Goal: Task Accomplishment & Management: Use online tool/utility

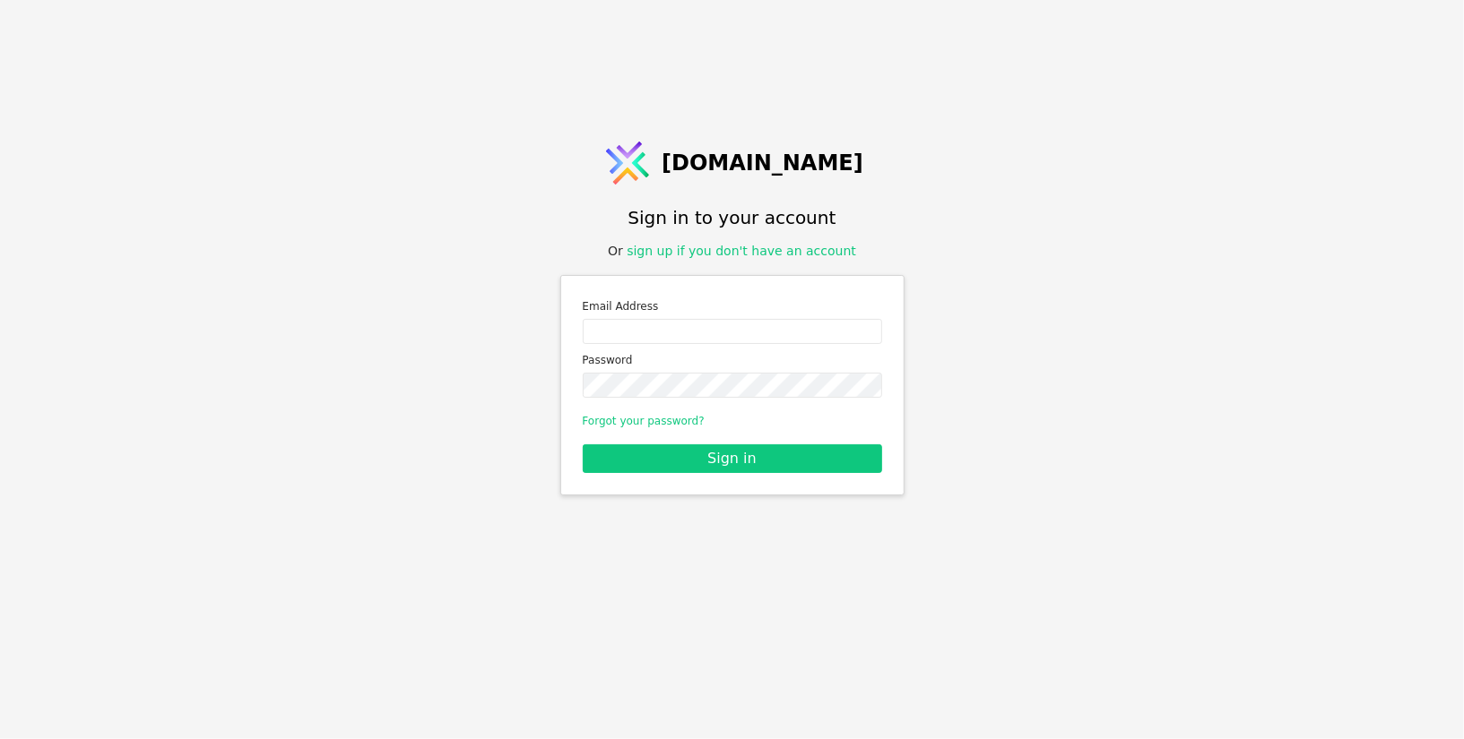
click at [747, 348] on div "Email Address Password" at bounding box center [732, 348] width 299 height 100
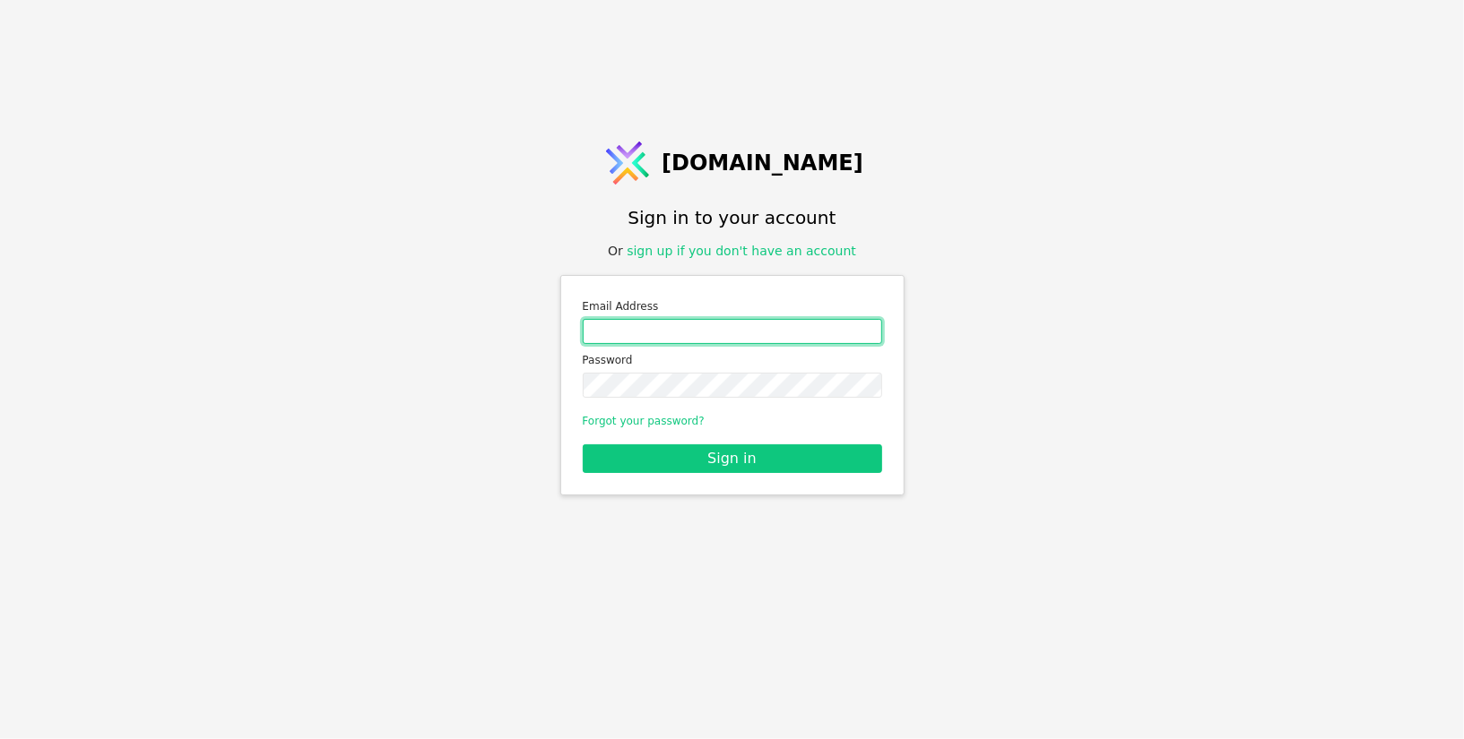
click at [756, 327] on input "Email address" at bounding box center [732, 331] width 299 height 25
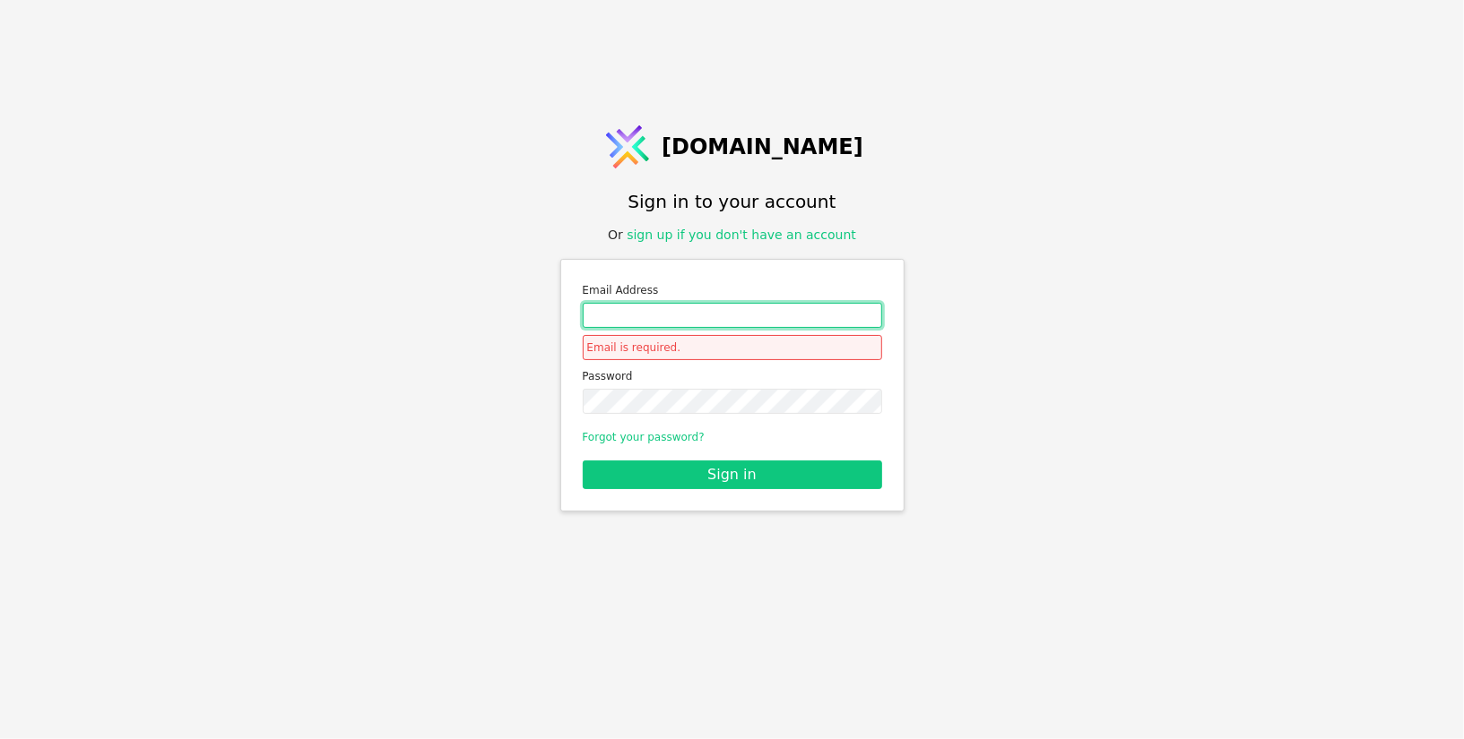
type input "[EMAIL_ADDRESS][PERSON_NAME][DOMAIN_NAME]"
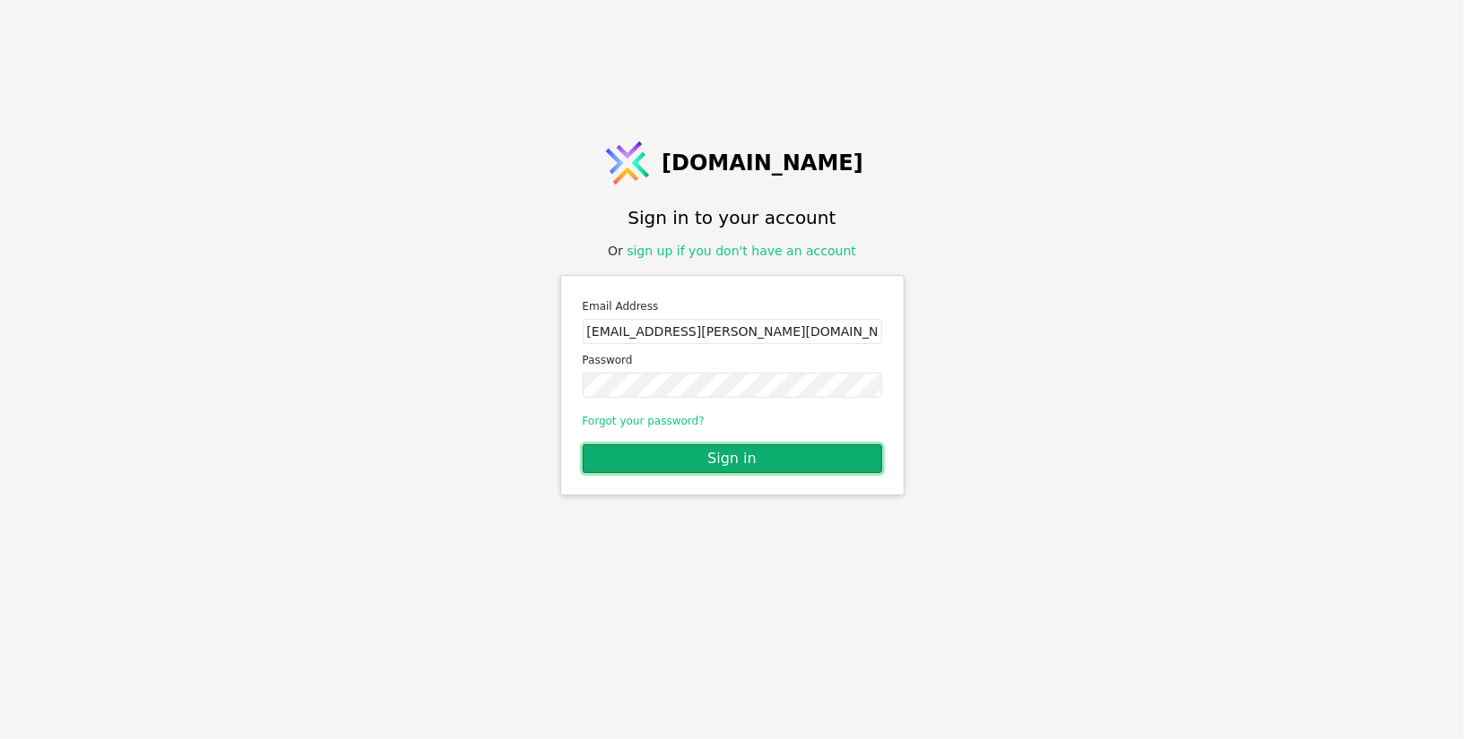
click at [757, 454] on button "Sign in" at bounding box center [732, 459] width 299 height 29
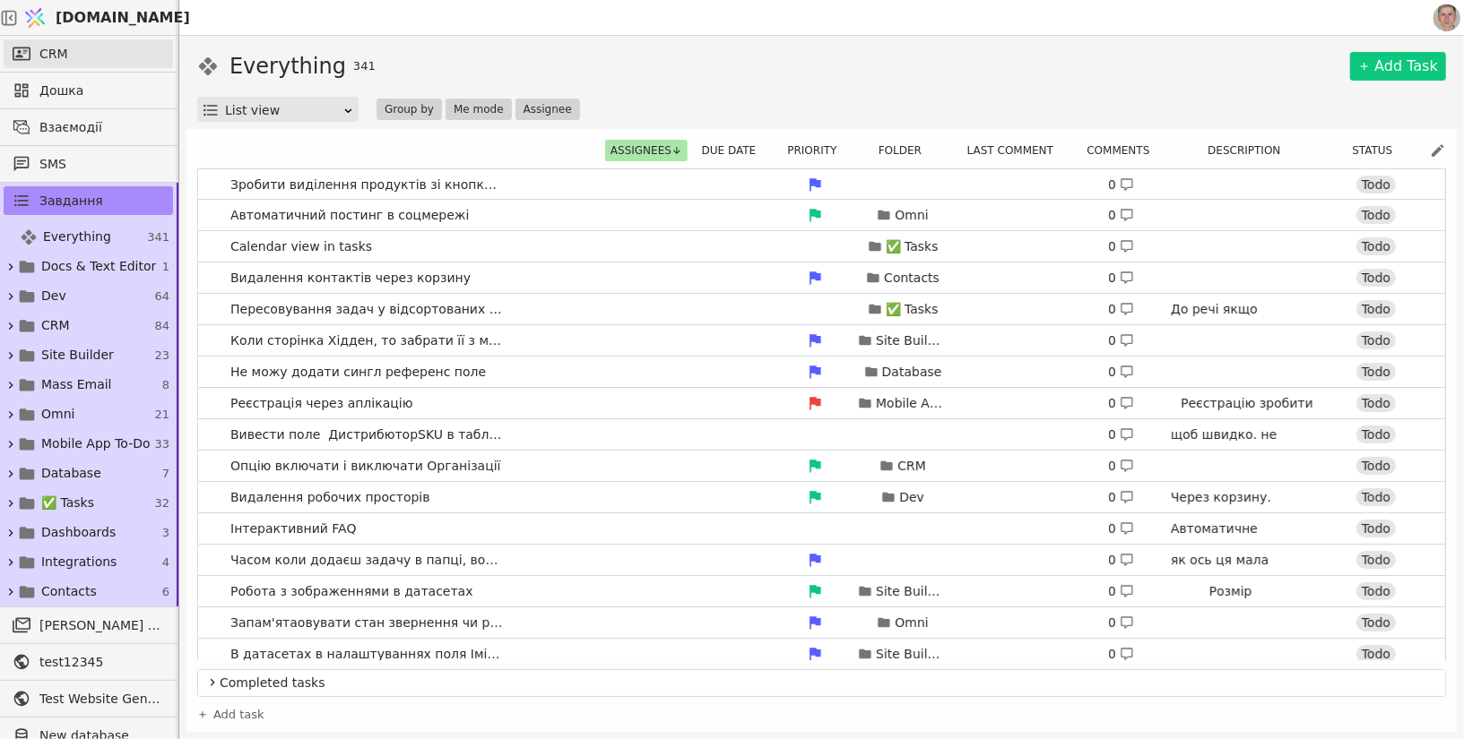
click at [117, 51] on link "CRM" at bounding box center [88, 53] width 169 height 29
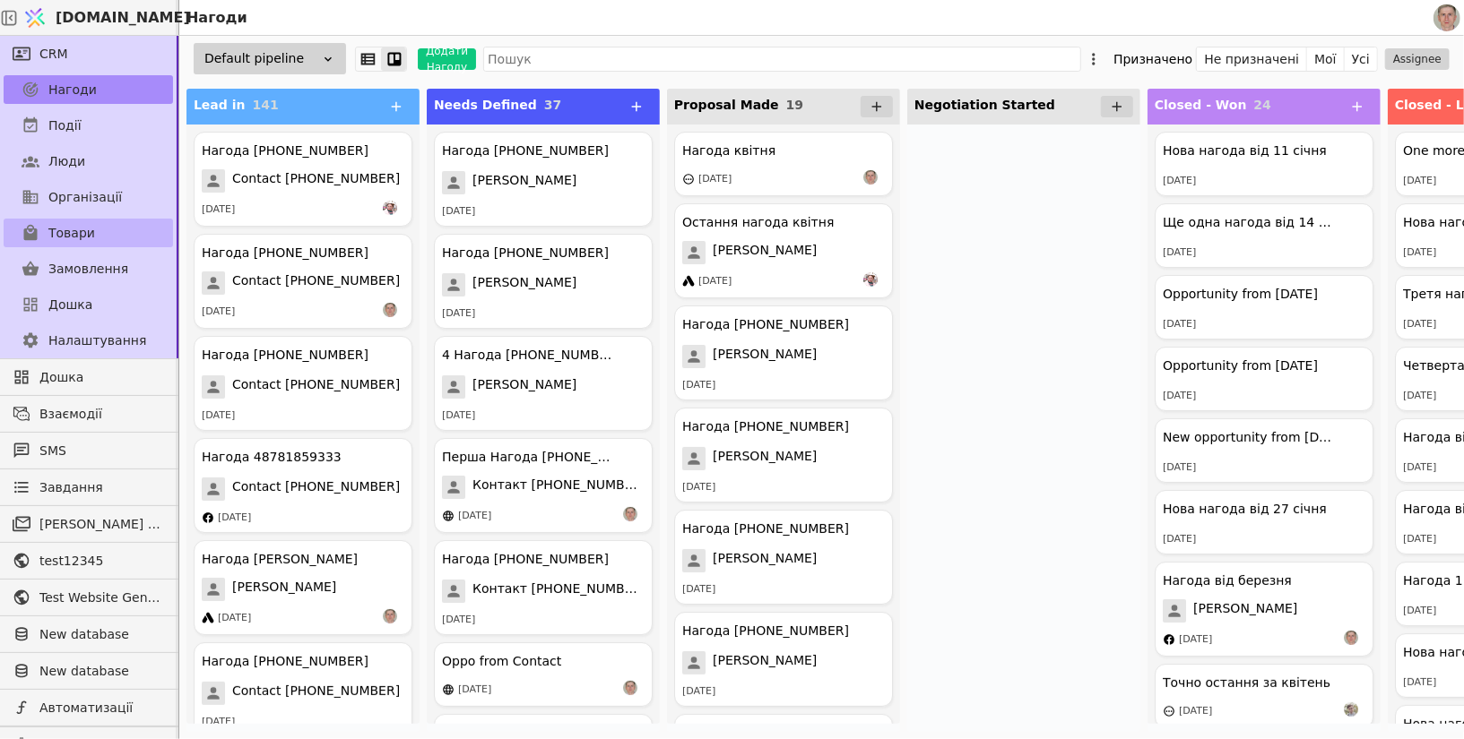
click at [105, 227] on link "Товари" at bounding box center [88, 233] width 169 height 29
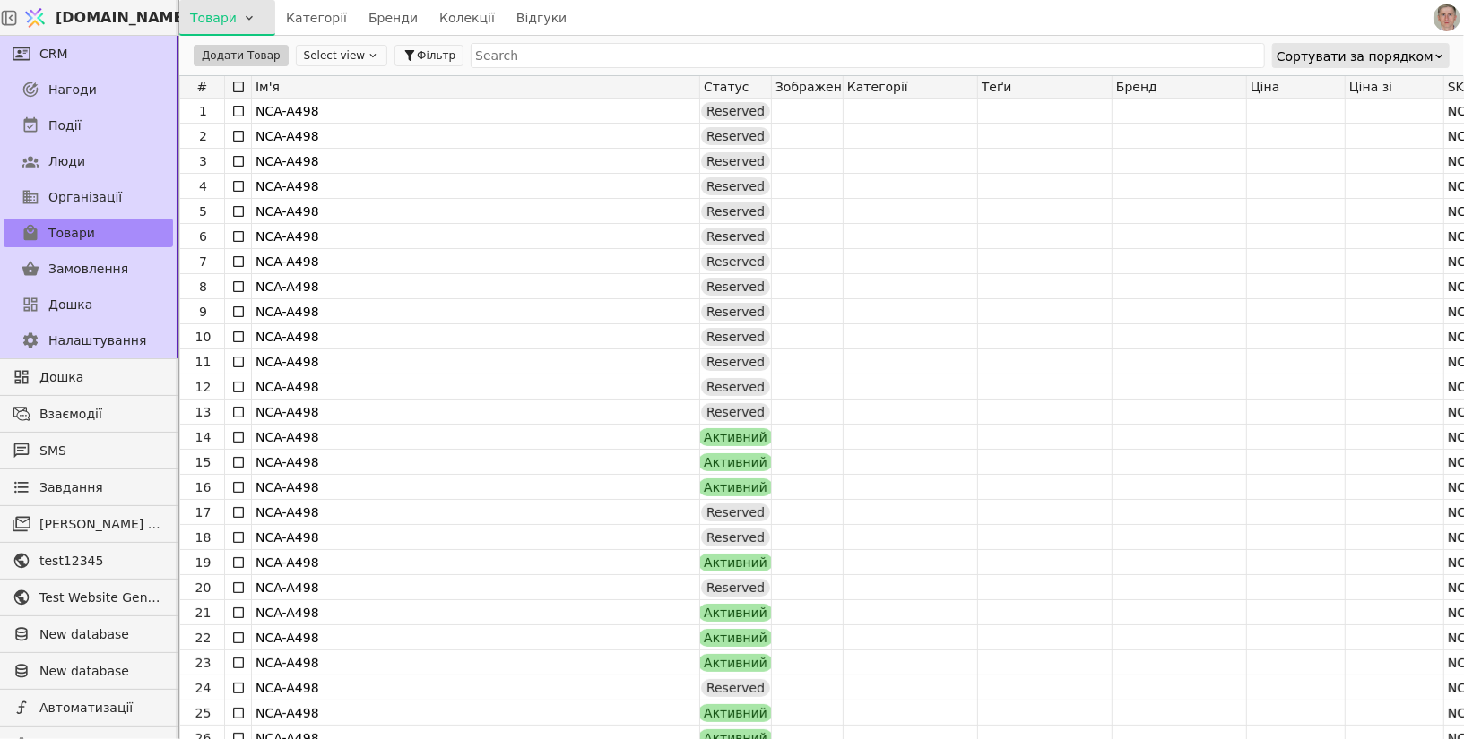
click at [254, 19] on html "[DOMAIN_NAME] Товари Категорії Бренди Колекції Відгуки CRM Нагоди Події Люди Ор…" at bounding box center [732, 369] width 1464 height 739
click at [257, 54] on div "Імпортувати товари" at bounding box center [261, 54] width 154 height 29
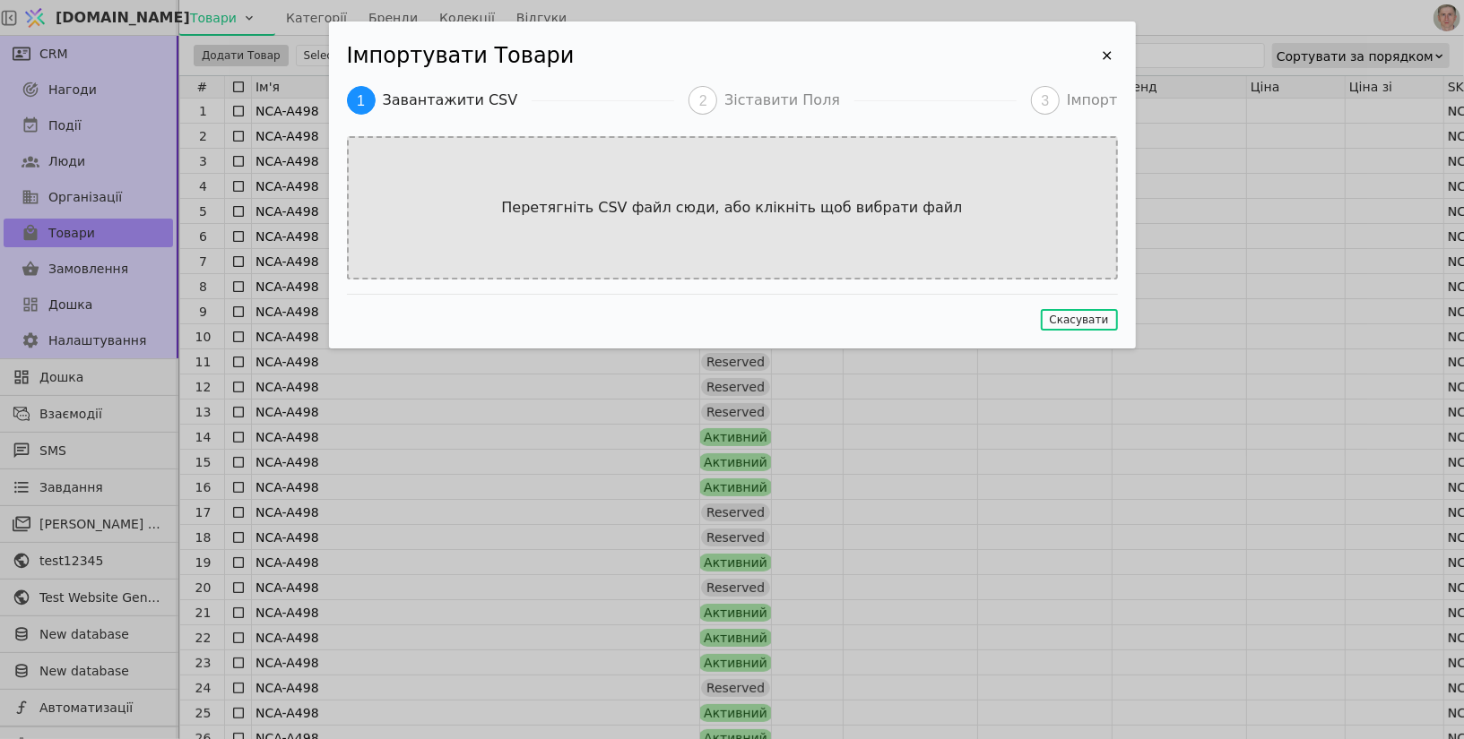
click at [707, 179] on div "Перетягніть CSV файл сюди, або клікніть щоб вибрати файл" at bounding box center [732, 207] width 771 height 143
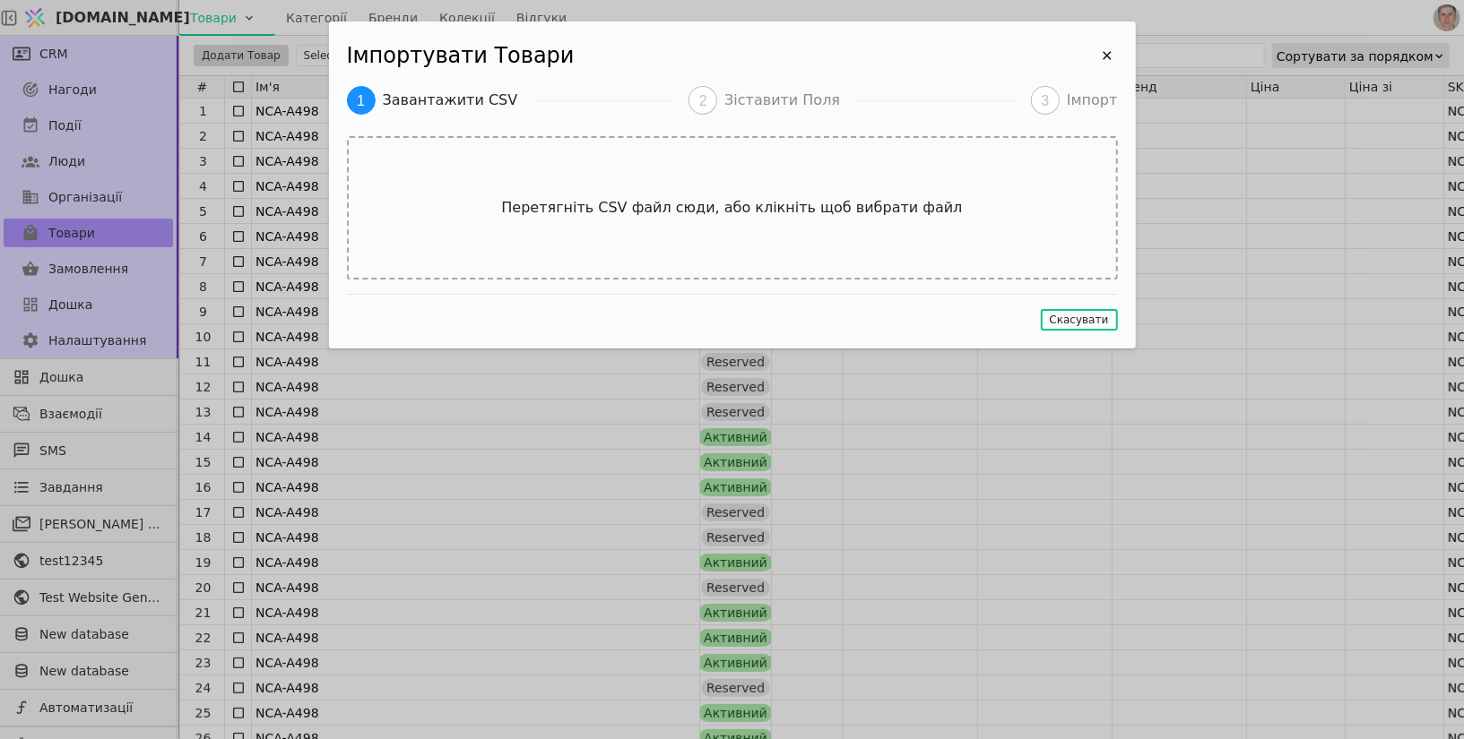
type input "C:\fakepath\ЛОГІСТИЧНІ ДАНІ 2D_[DATE] –small - v2.csv"
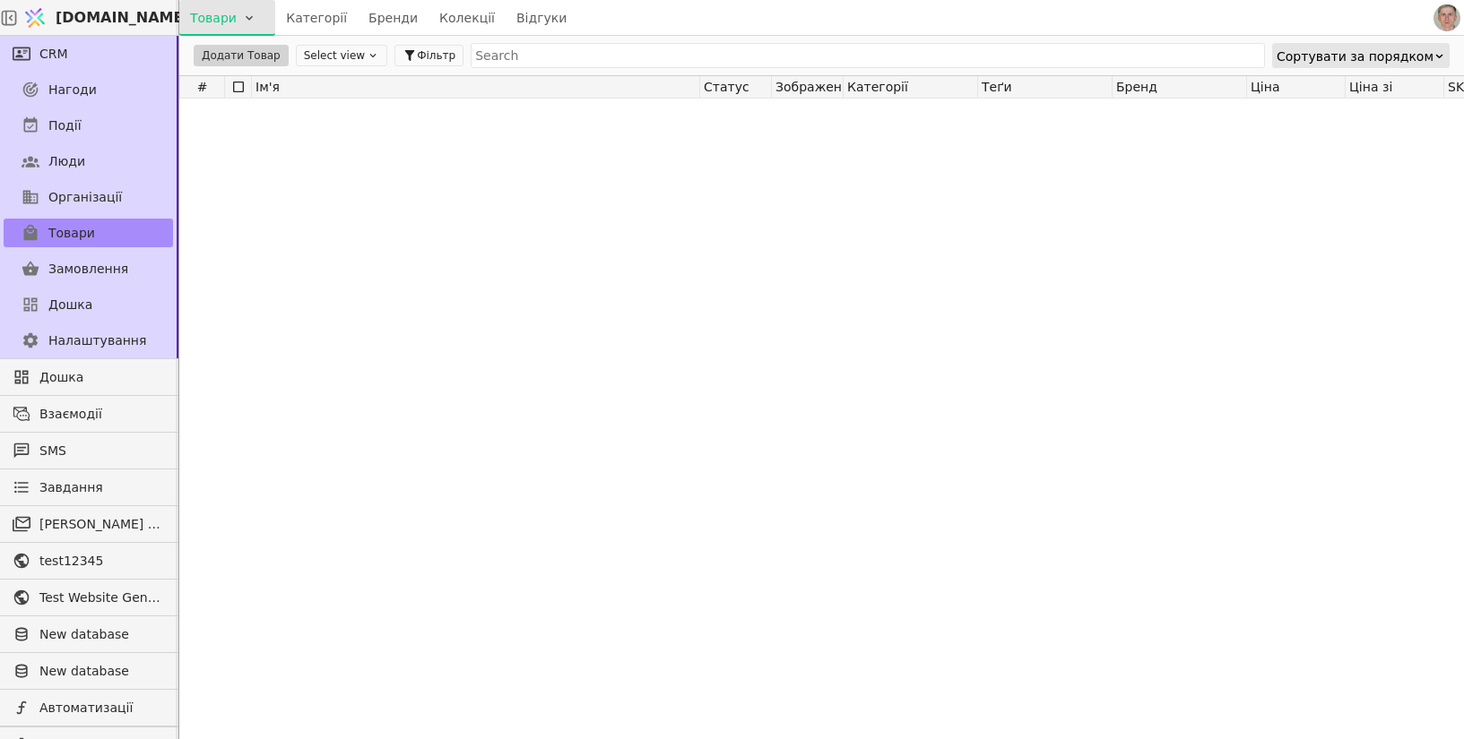
click at [239, 15] on html "[DOMAIN_NAME] Товари Категорії Бренди Колекції Відгуки CRM Нагоди Події Люди Ор…" at bounding box center [732, 369] width 1464 height 739
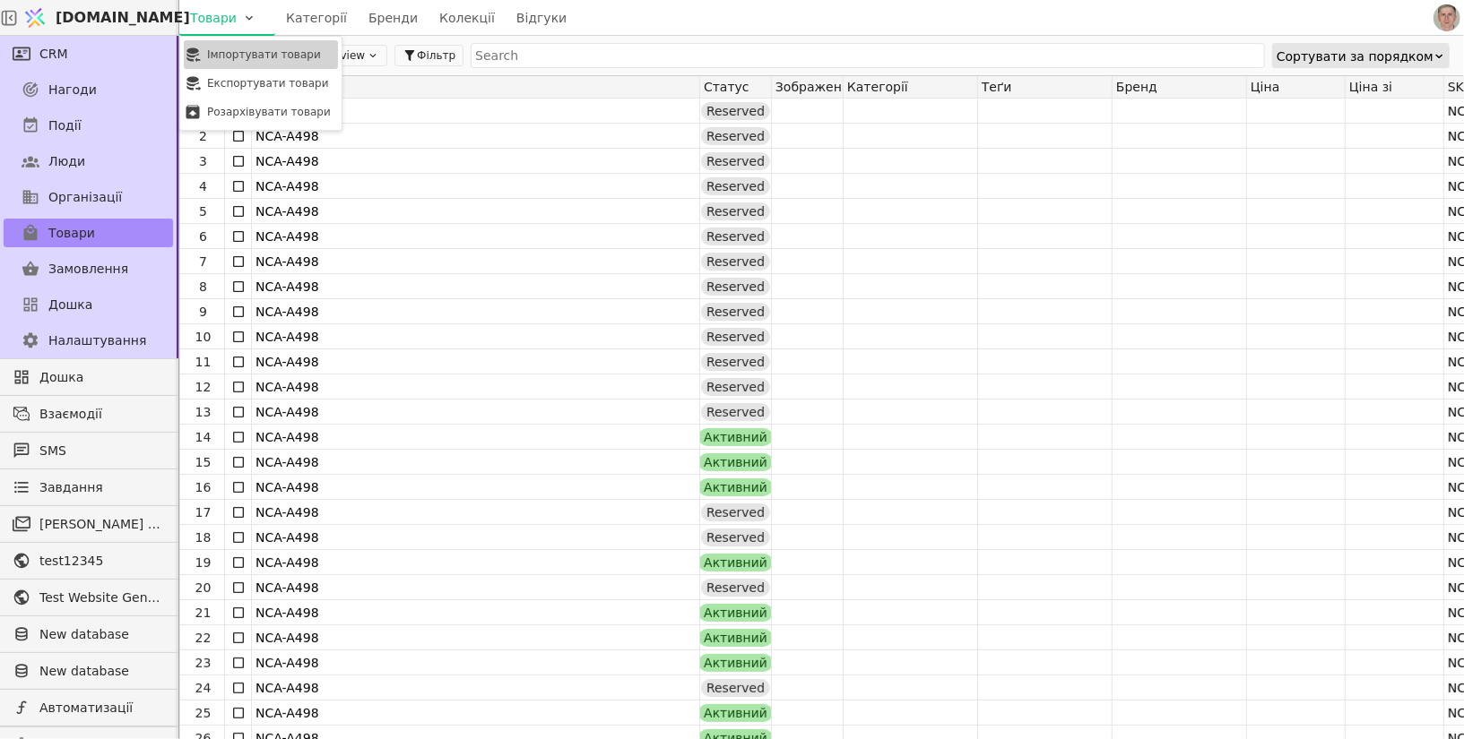
click at [255, 61] on div "Імпортувати товари" at bounding box center [261, 54] width 154 height 29
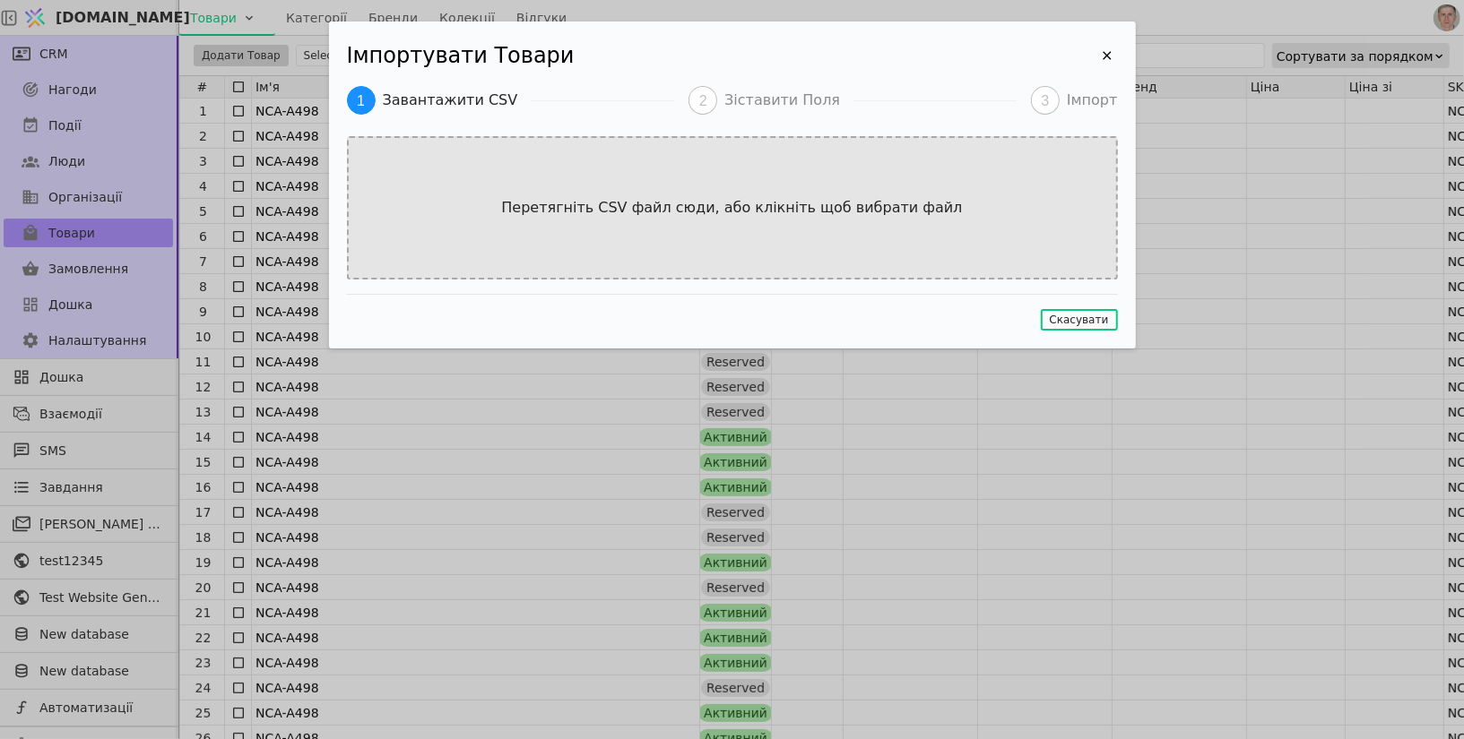
click at [687, 195] on div "Перетягніть CSV файл сюди, або клікніть щоб вибрати файл" at bounding box center [732, 207] width 771 height 143
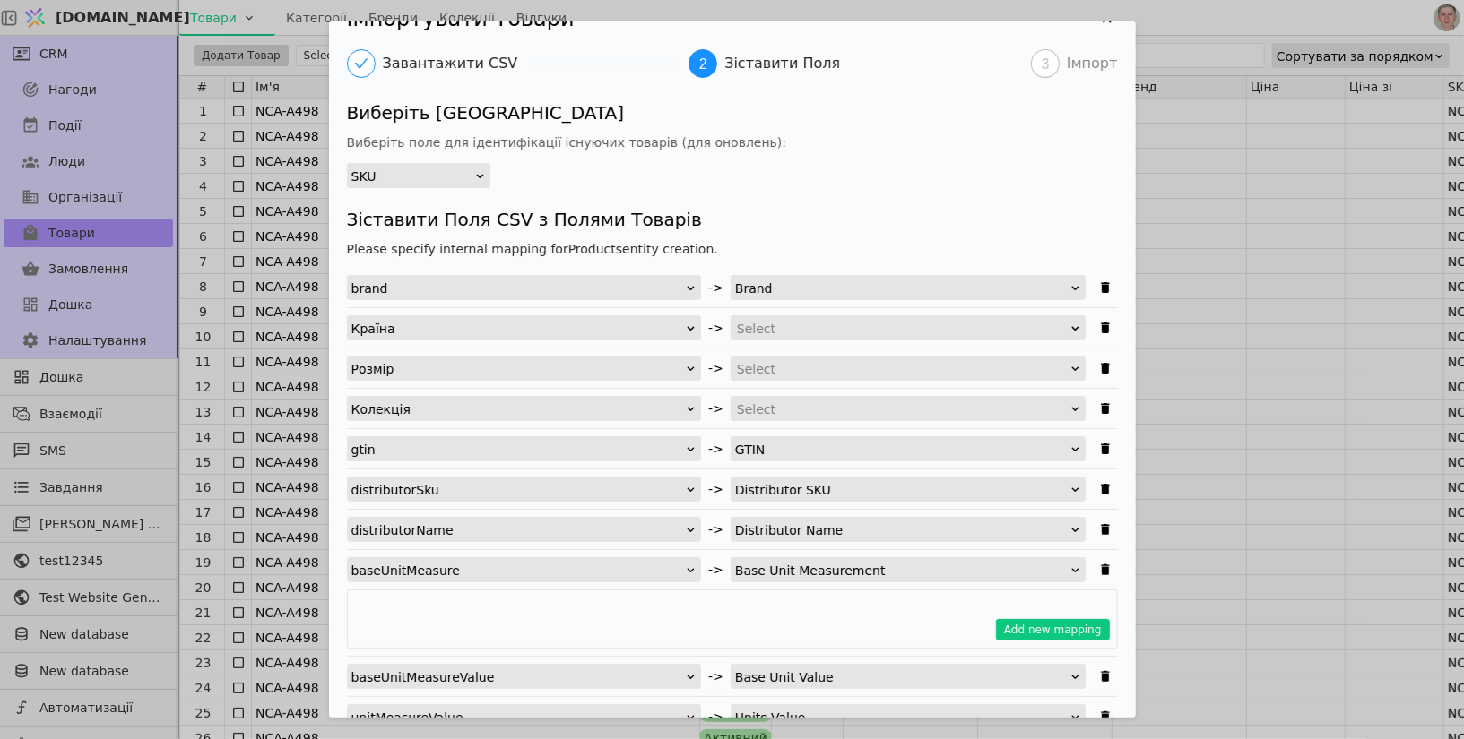
scroll to position [39, 0]
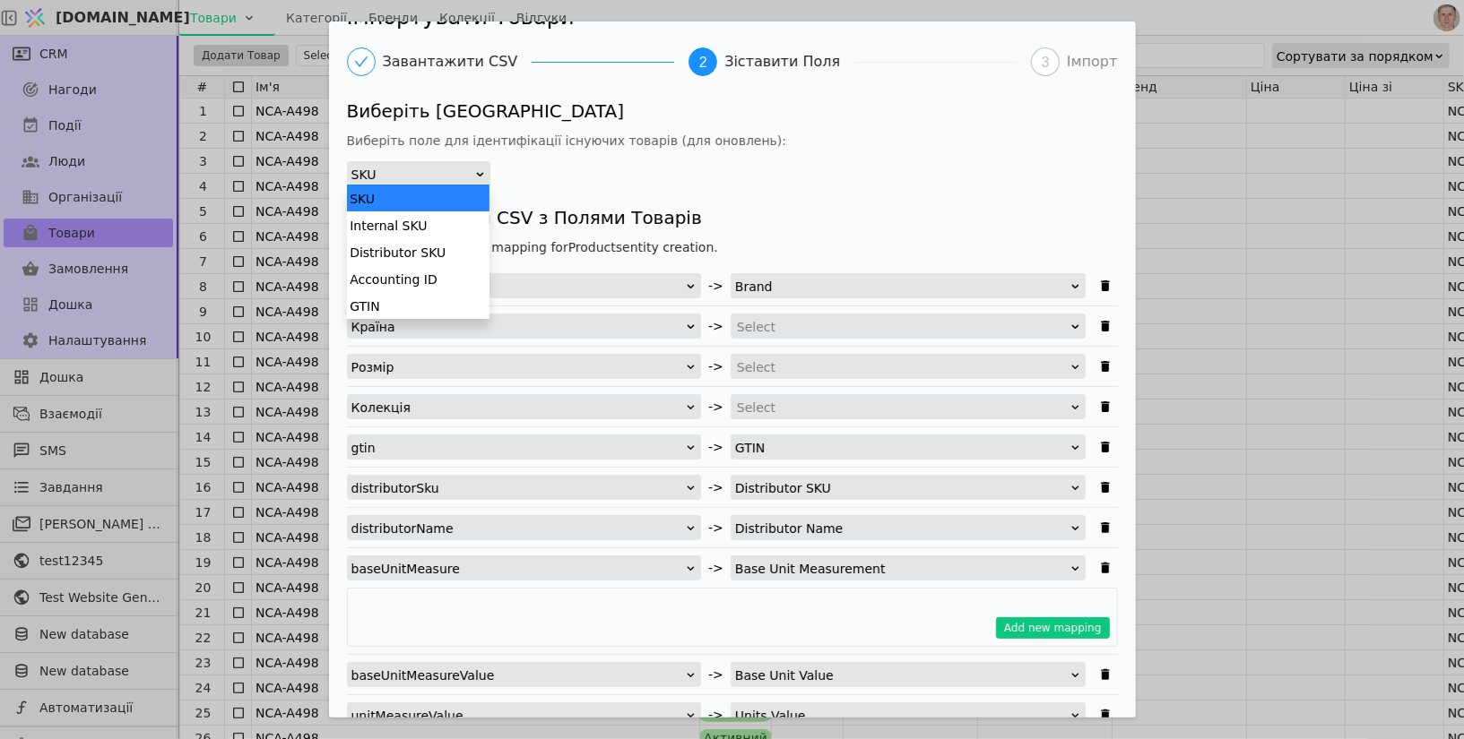
click at [386, 168] on div "SKU" at bounding box center [412, 174] width 123 height 25
click at [422, 253] on div "Distributor SKU" at bounding box center [418, 251] width 143 height 27
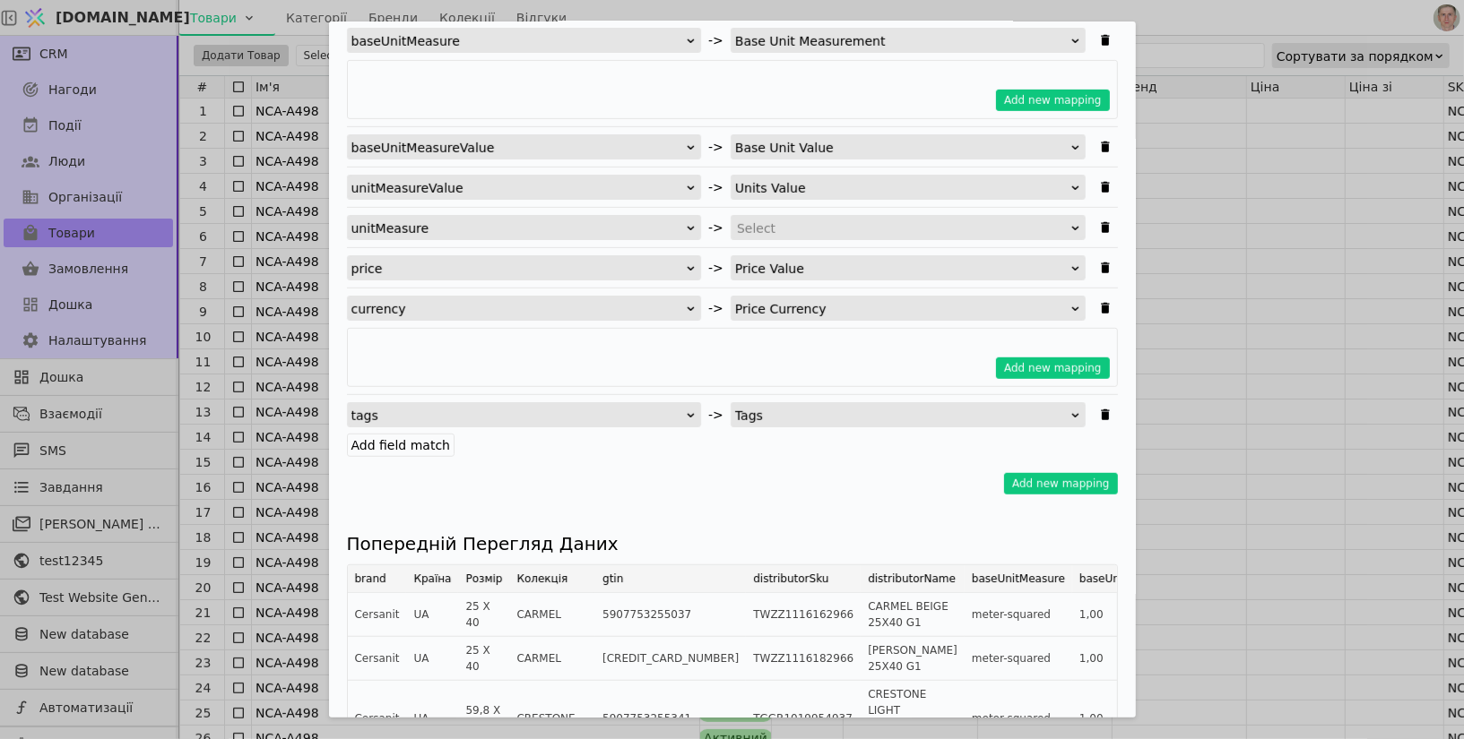
scroll to position [584, 0]
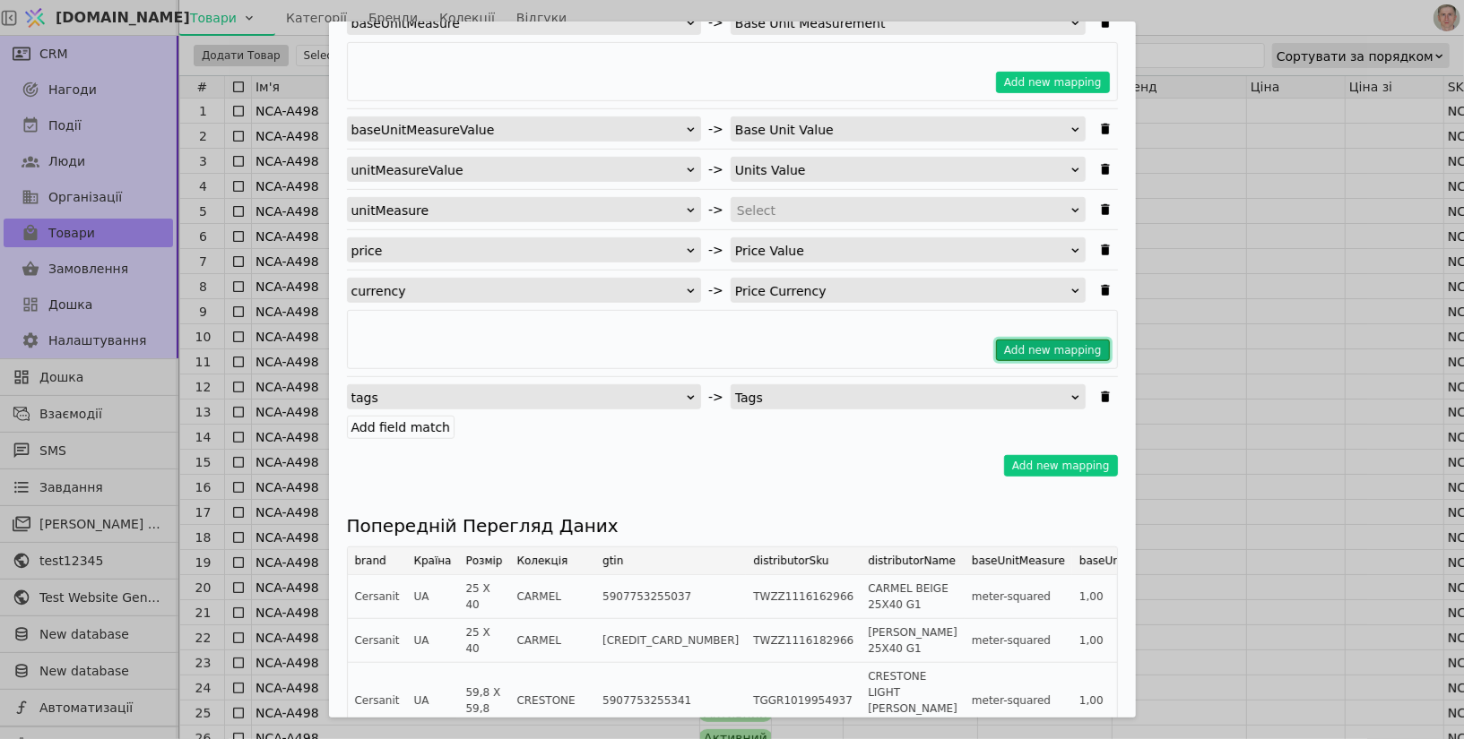
click at [1042, 346] on button "Add new mapping" at bounding box center [1053, 351] width 114 height 22
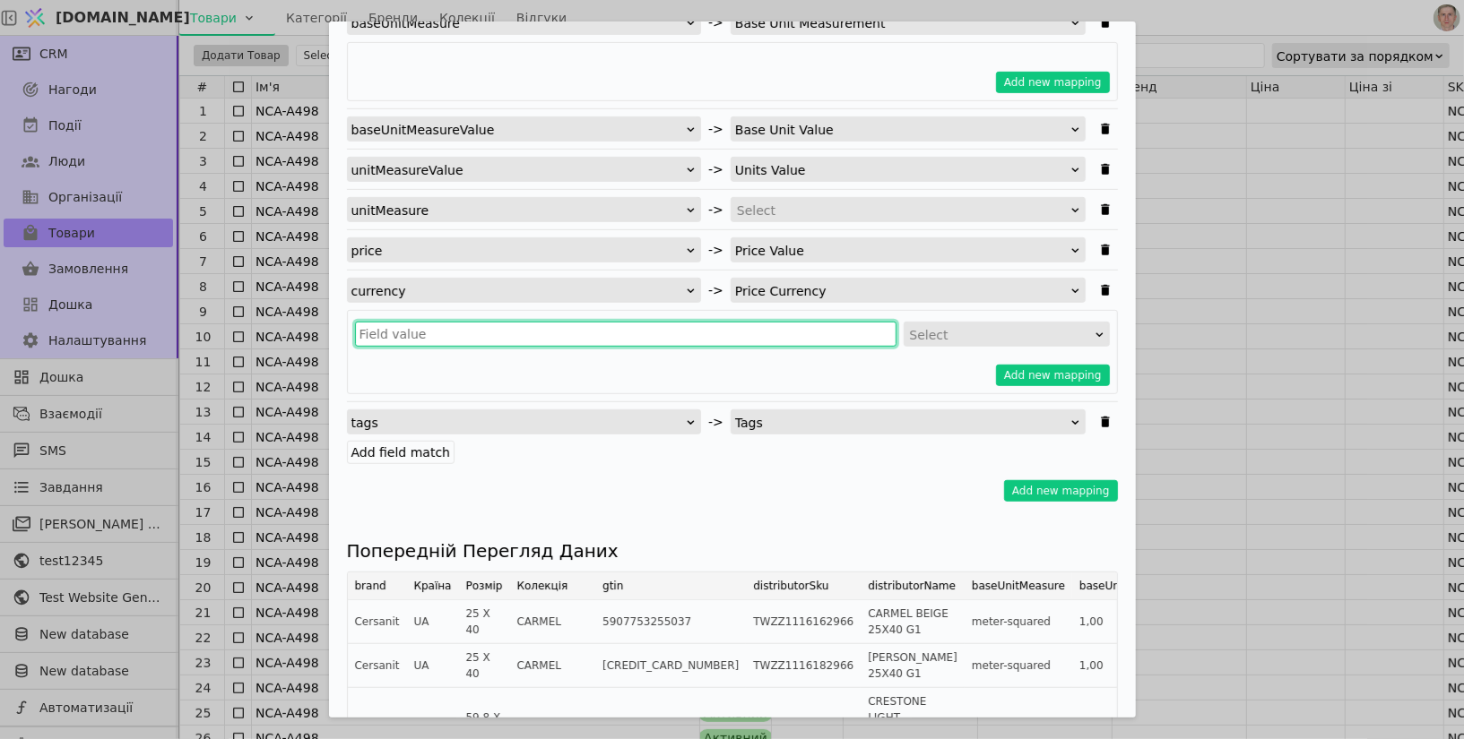
click at [524, 329] on input "Імпортувати Товари" at bounding box center [625, 334] width 541 height 25
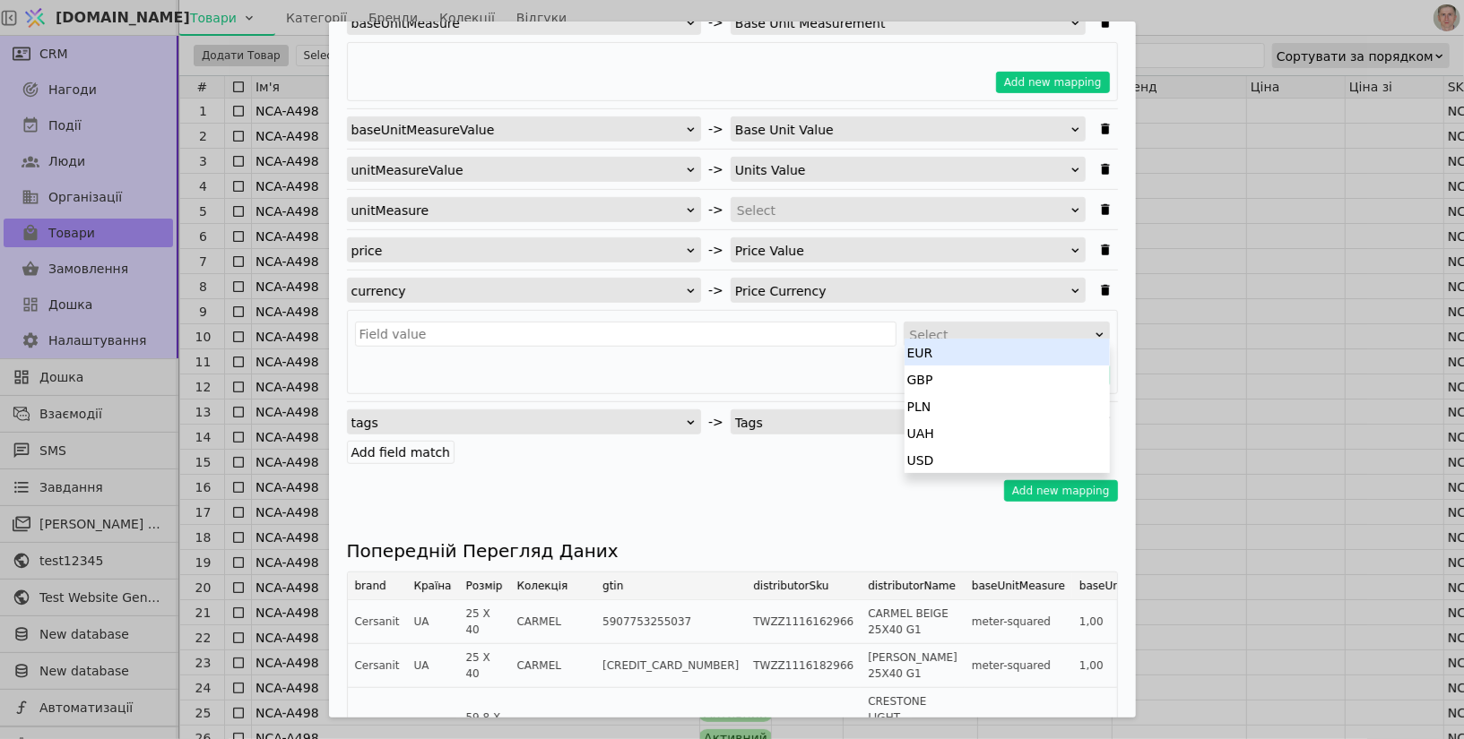
click at [977, 323] on div "Select" at bounding box center [1001, 335] width 182 height 25
click at [953, 359] on div "EUR" at bounding box center [1006, 352] width 205 height 27
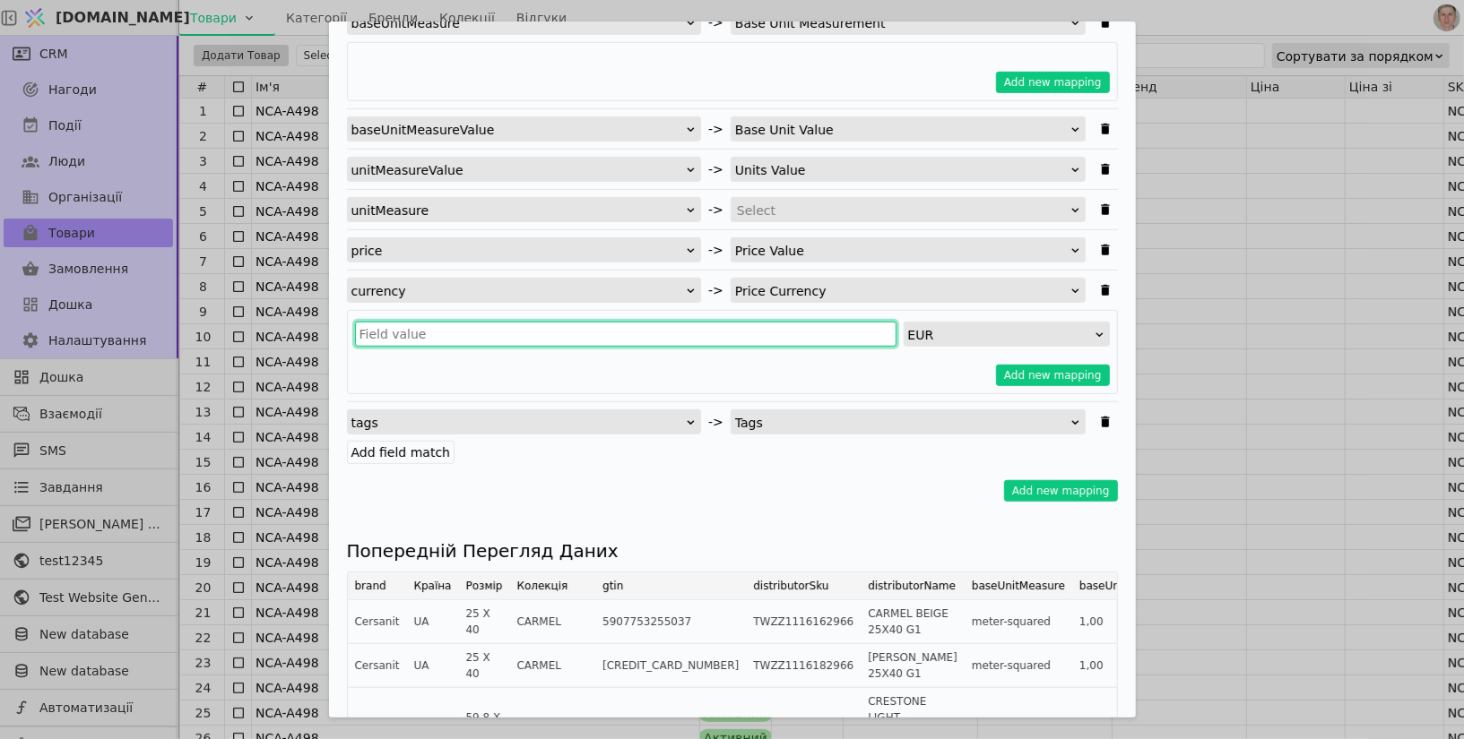
click at [532, 322] on input "Імпортувати Товари" at bounding box center [625, 334] width 541 height 25
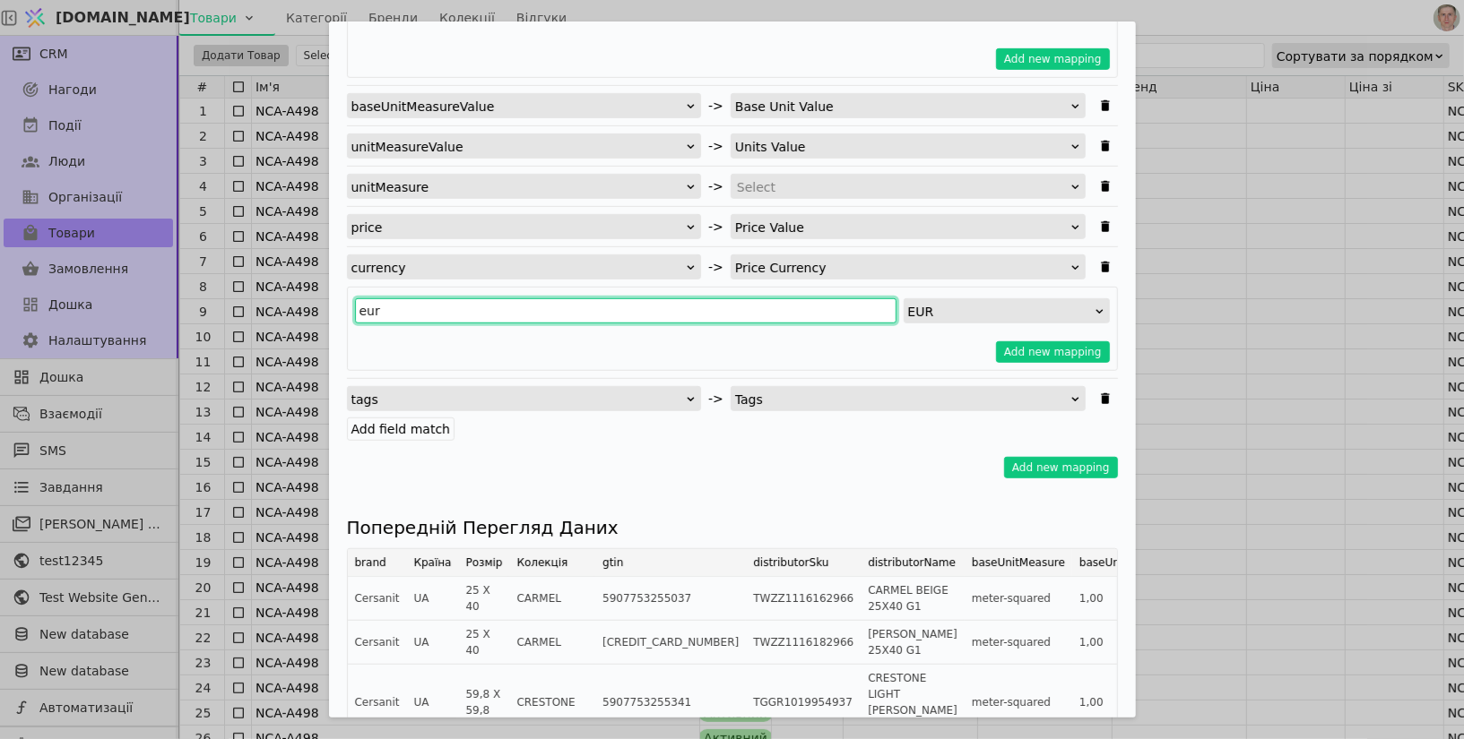
scroll to position [612, 0]
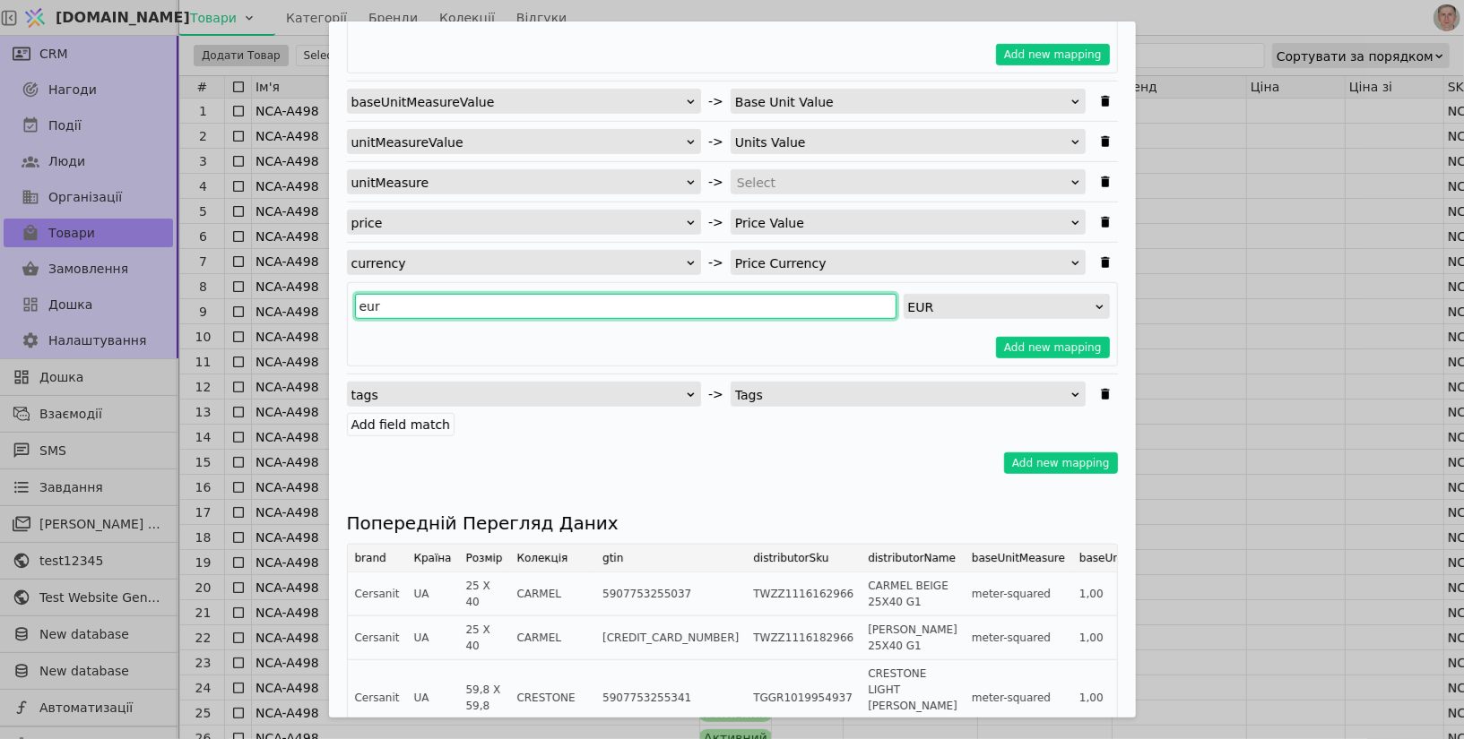
type input "eur"
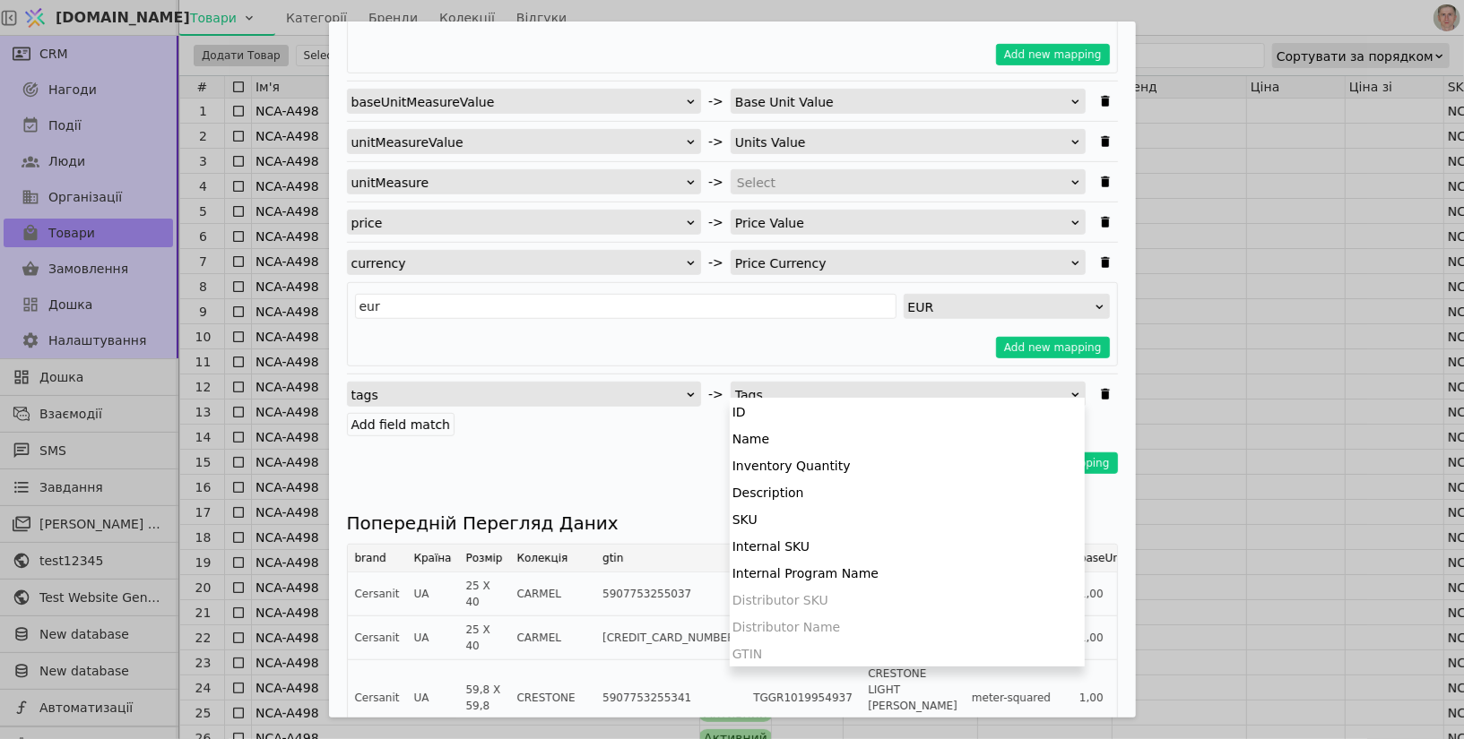
click at [799, 395] on div "Tags" at bounding box center [902, 395] width 334 height 25
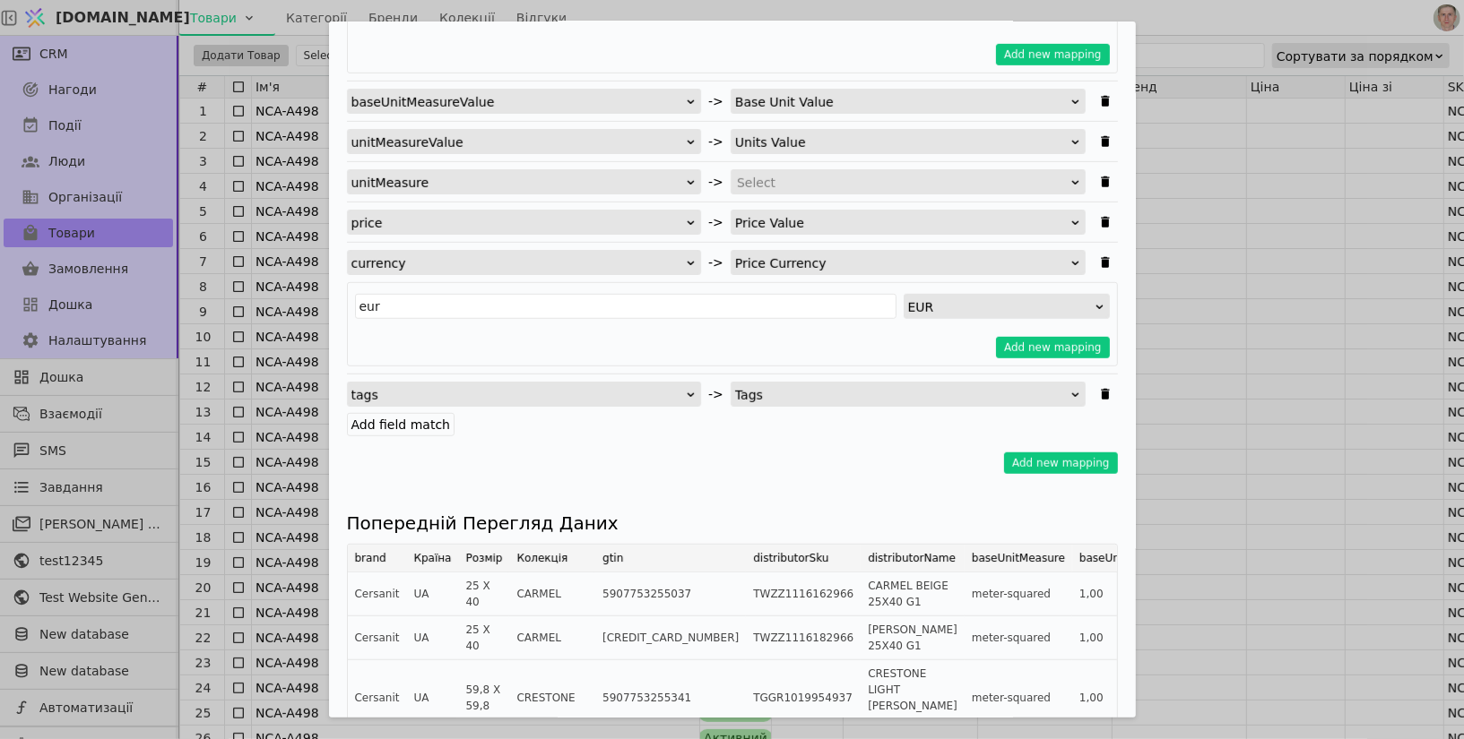
click at [513, 416] on div "Add field match" at bounding box center [732, 425] width 771 height 19
click at [390, 413] on label "Add field match" at bounding box center [401, 424] width 108 height 23
click at [0, 0] on input "Add field match" at bounding box center [0, 0] width 0 height 0
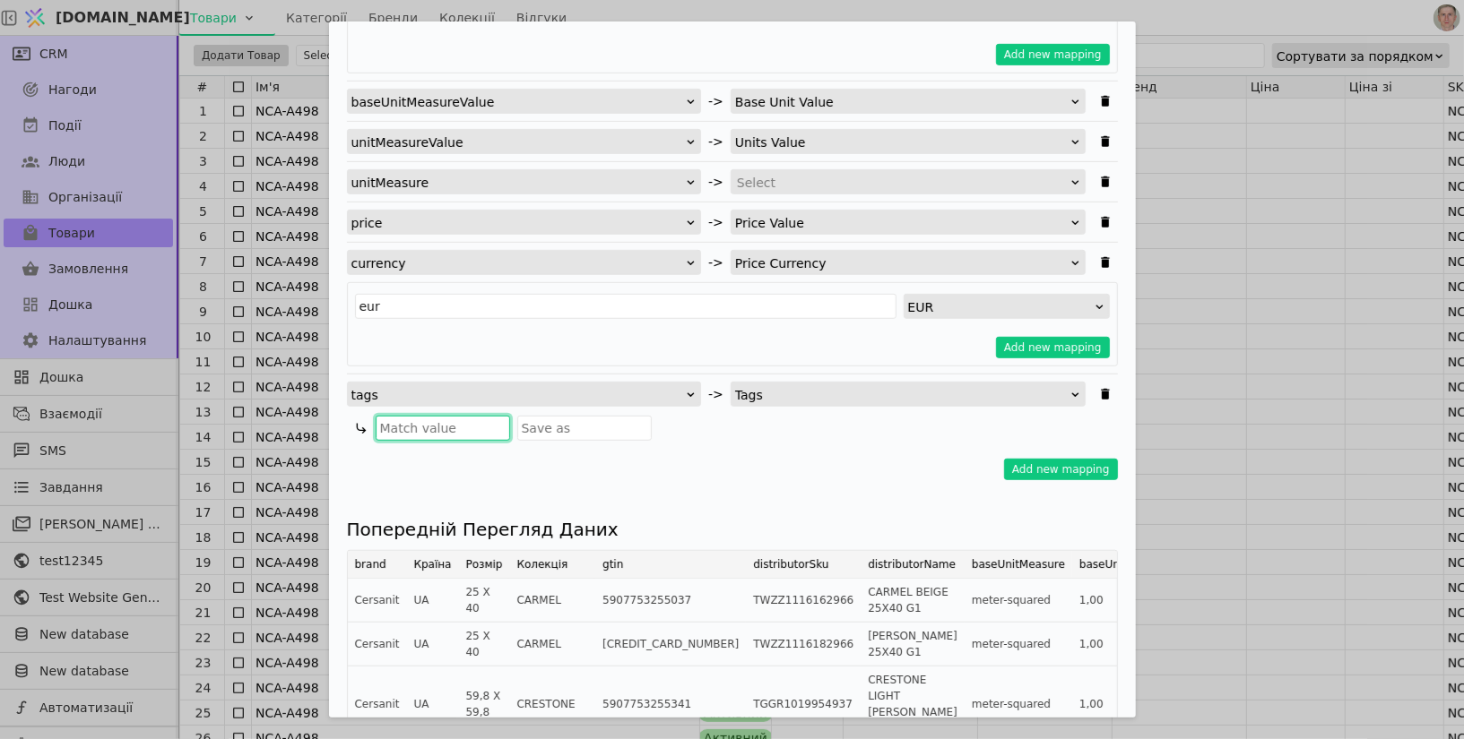
click at [451, 424] on input "Імпортувати Товари" at bounding box center [443, 428] width 134 height 25
type input "[PERSON_NAME]"
type input "Імпорт"
click at [564, 421] on input "Імпортувати Товари" at bounding box center [584, 428] width 134 height 25
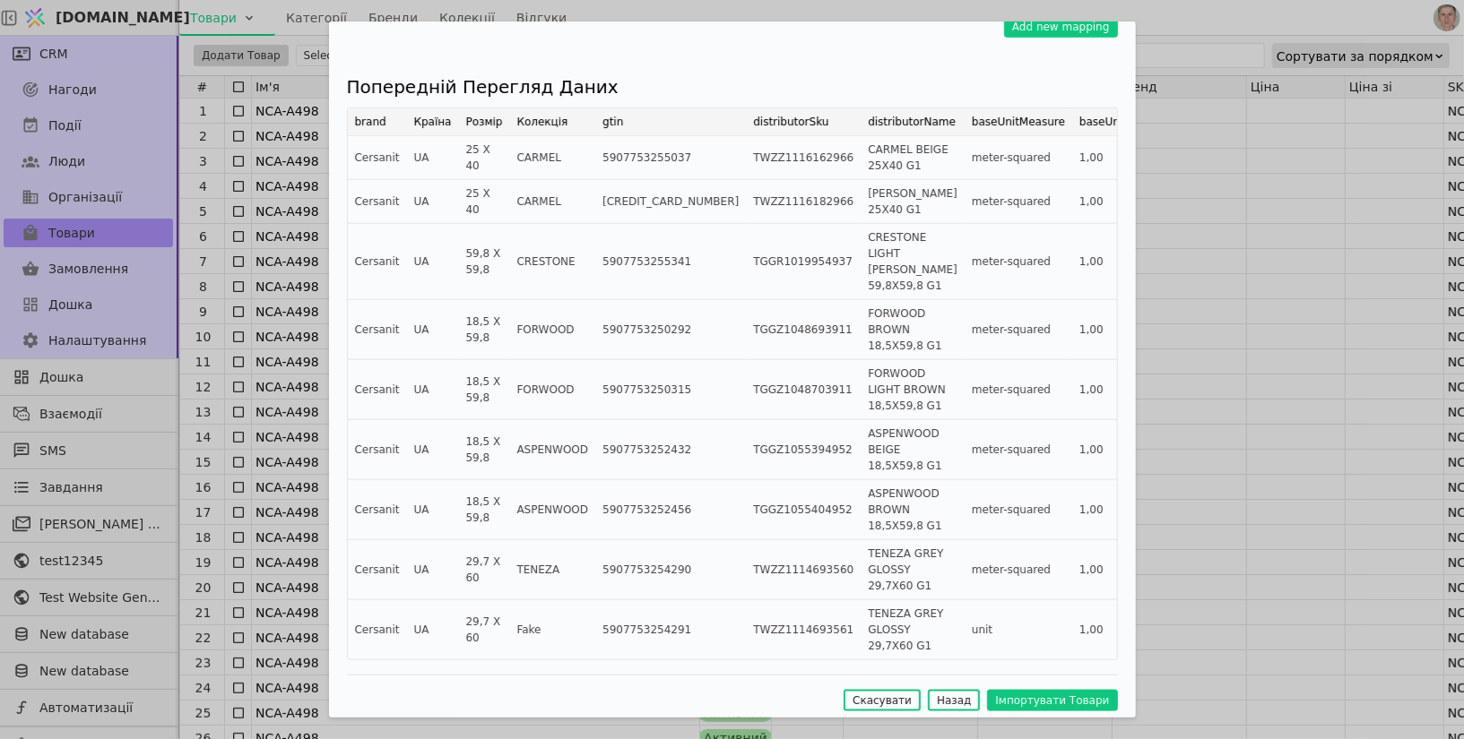
scroll to position [1069, 0]
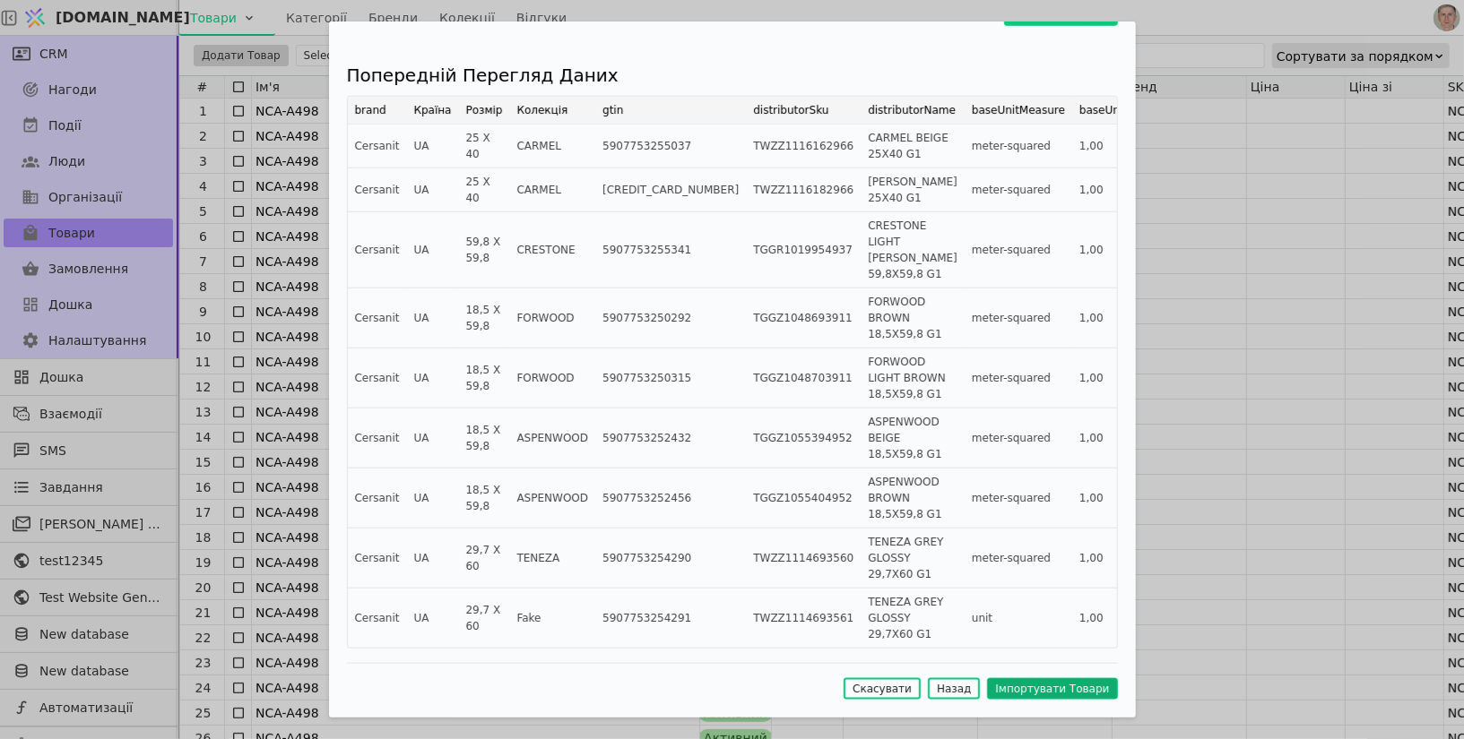
type input "Імпорт28-09"
click at [1031, 693] on button "Імпортувати Товари" at bounding box center [1052, 689] width 130 height 22
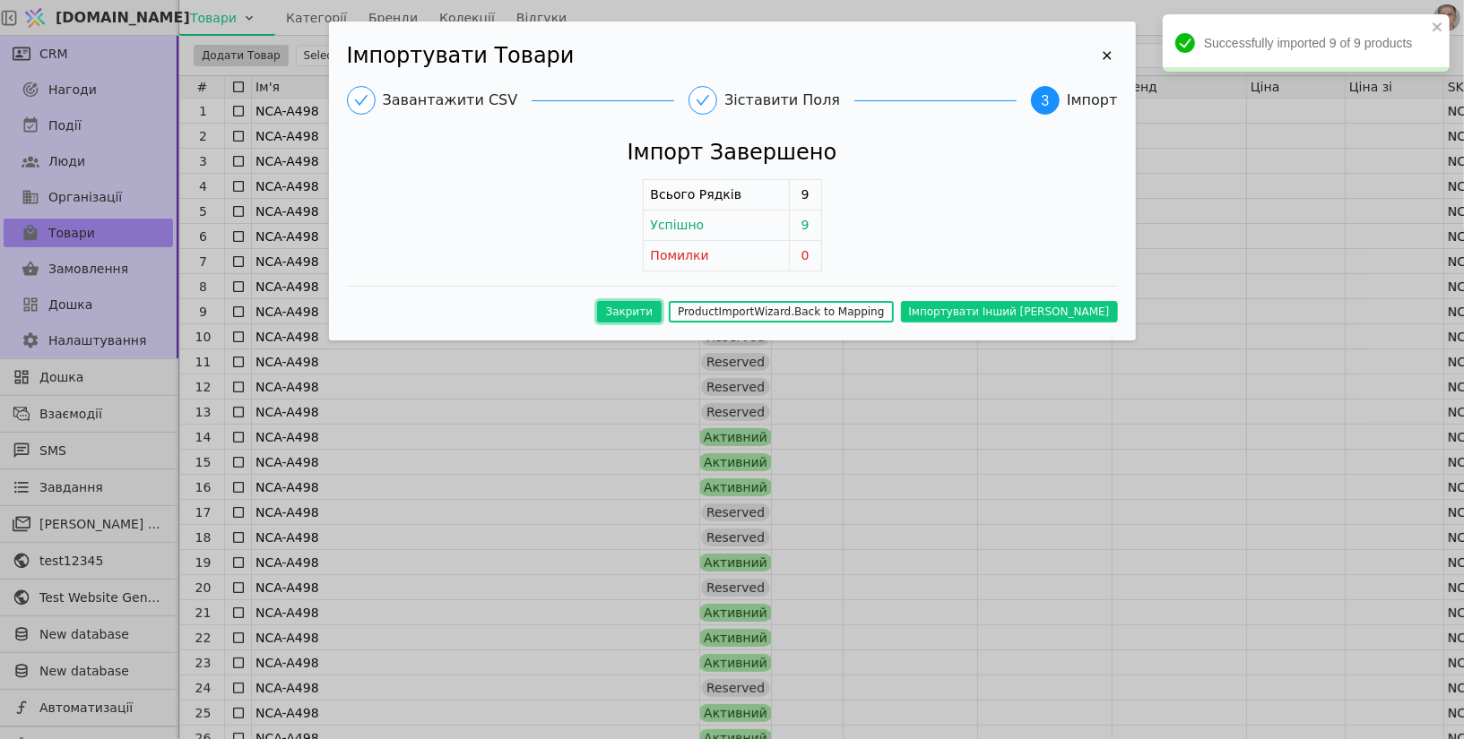
click at [662, 306] on button "Закрити" at bounding box center [629, 312] width 65 height 22
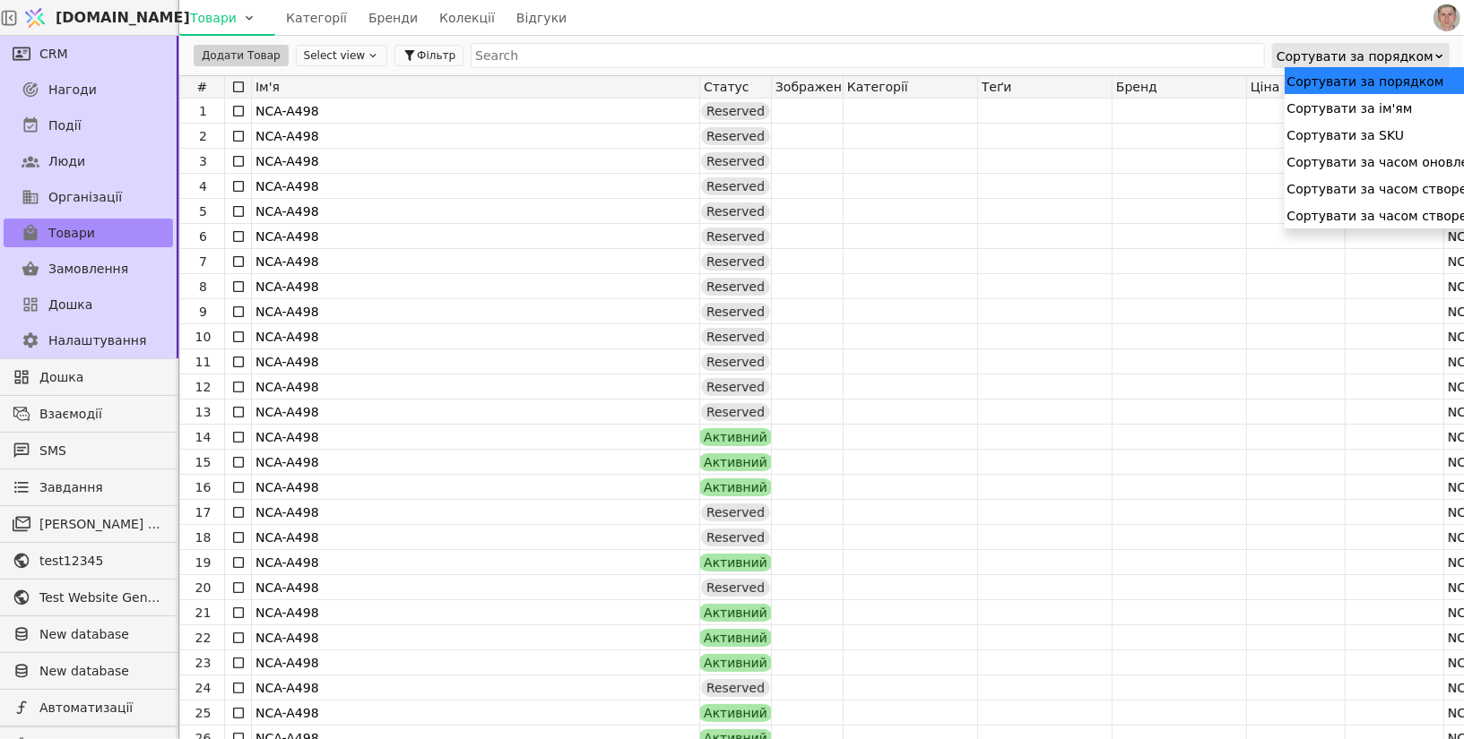
click at [1320, 61] on div "Сортувати за порядком" at bounding box center [1354, 56] width 157 height 25
click at [1341, 165] on div "Сортувати за часом оновлення" at bounding box center [1427, 161] width 287 height 27
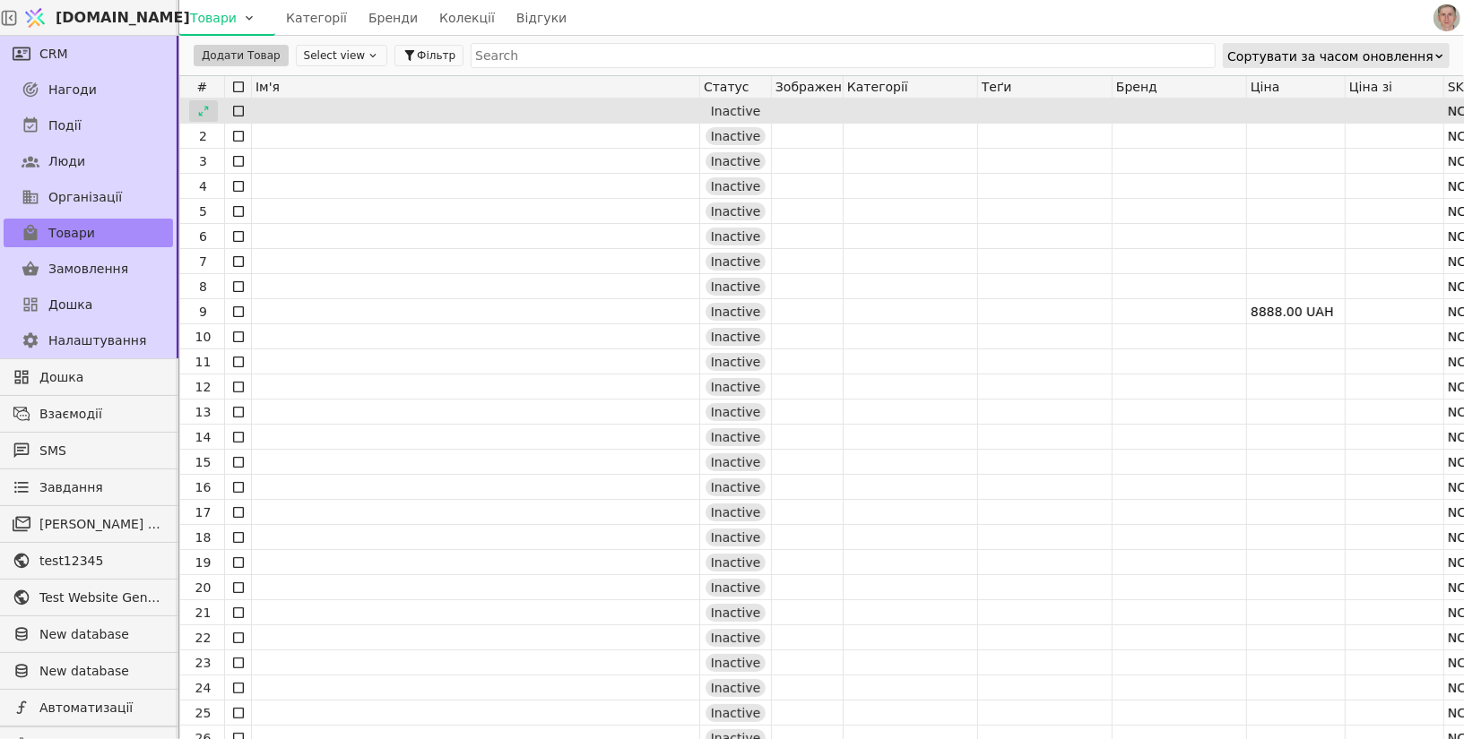
click at [207, 112] on icon at bounding box center [203, 111] width 13 height 13
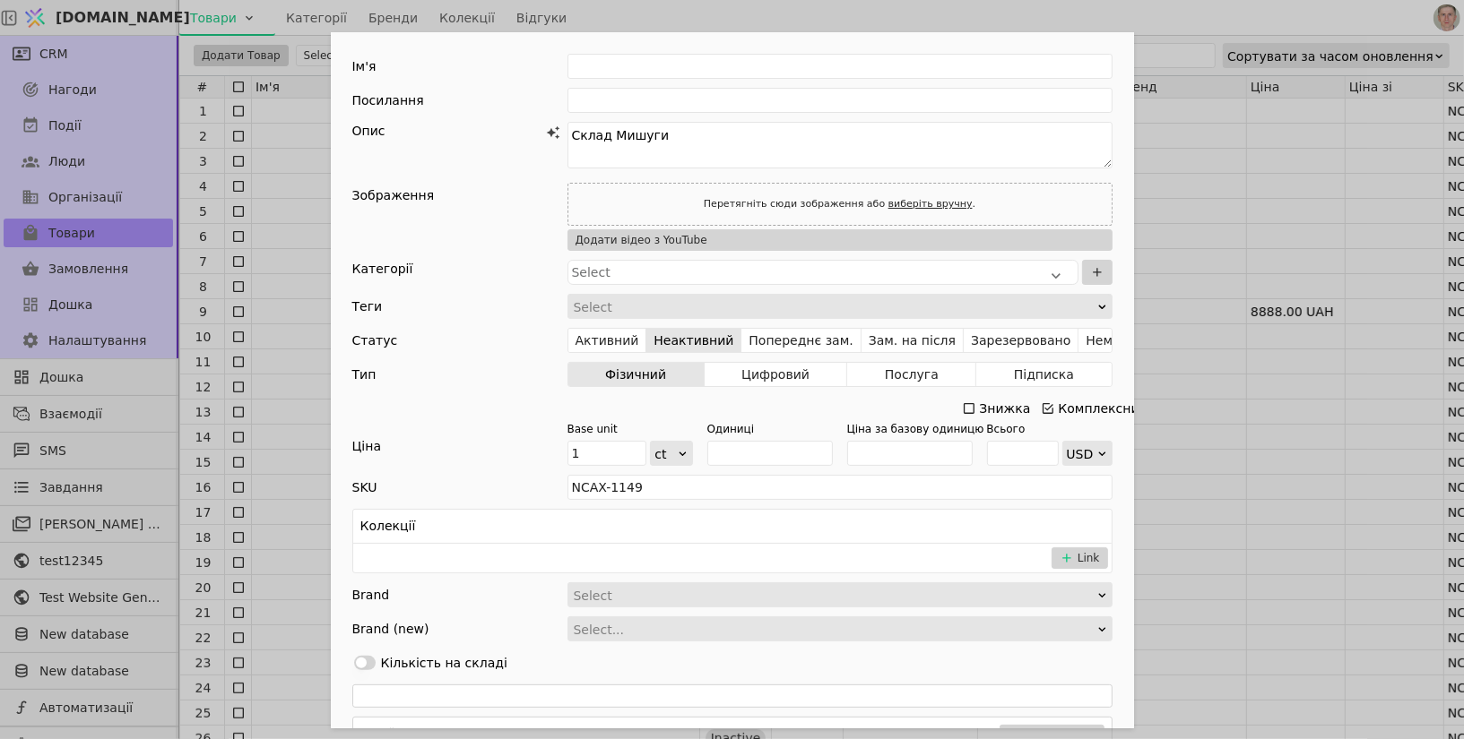
scroll to position [267, 0]
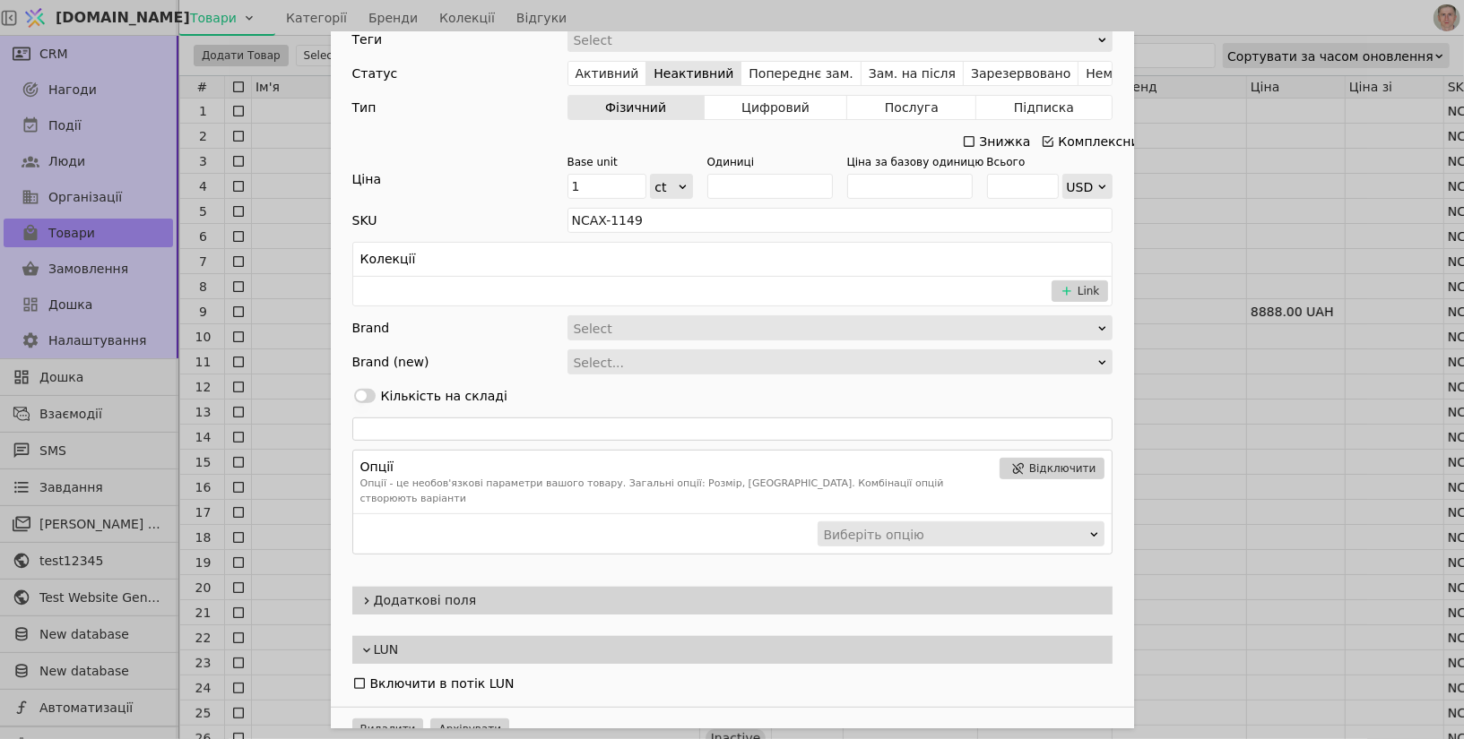
click at [498, 592] on span "Додаткові поля" at bounding box center [739, 601] width 731 height 19
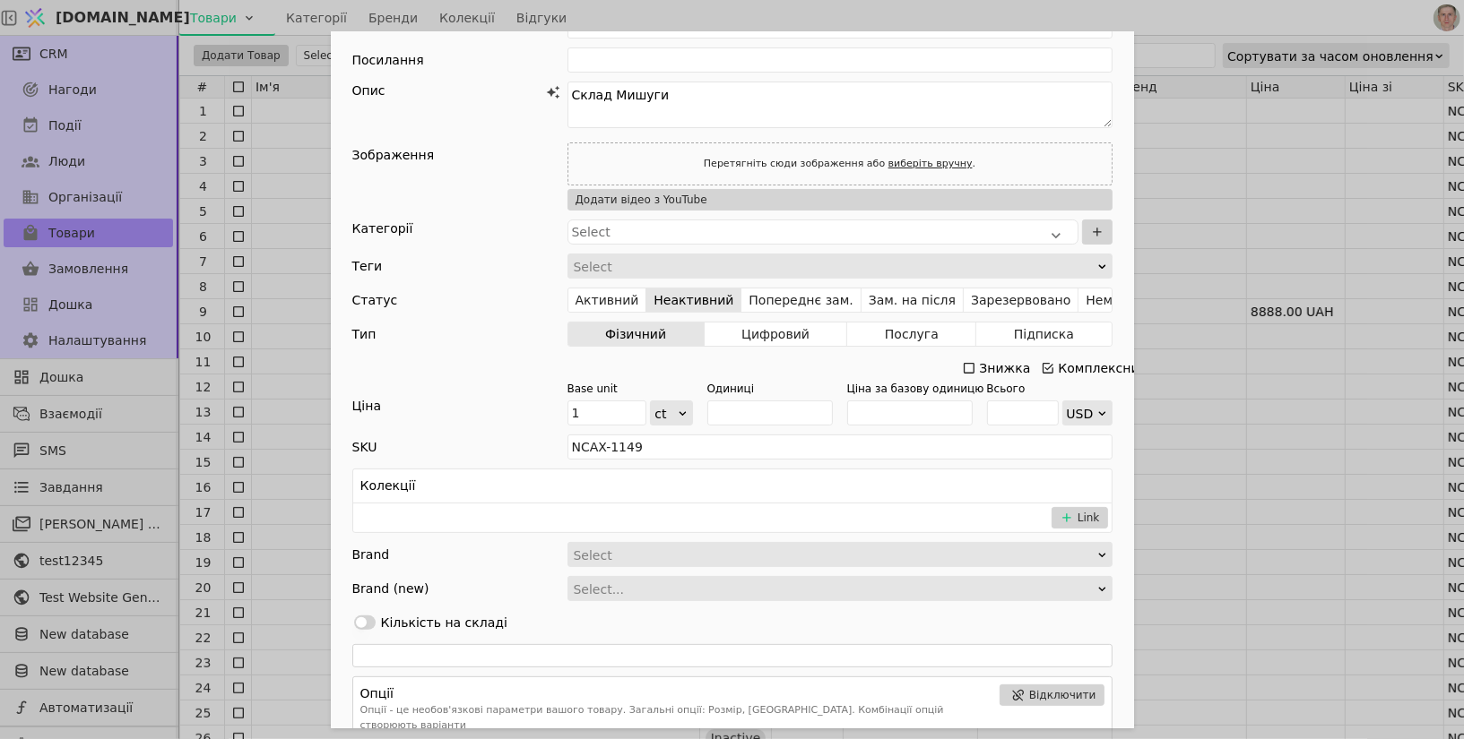
scroll to position [25, 0]
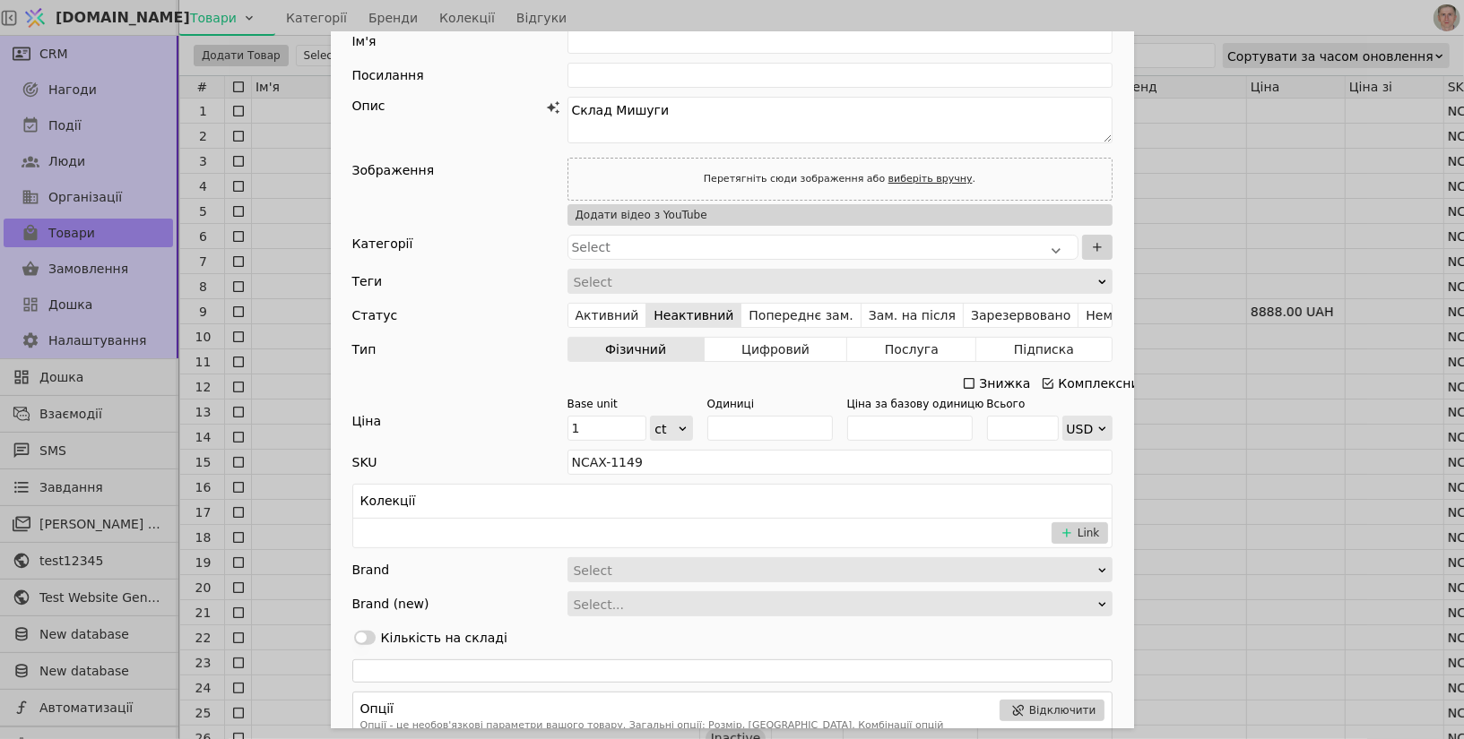
click at [1218, 182] on div "Ім'я Посилання Опис Склад Мишуги Зображення Перетягніть сюди зображення або виб…" at bounding box center [732, 369] width 1464 height 739
